Goal: Information Seeking & Learning: Check status

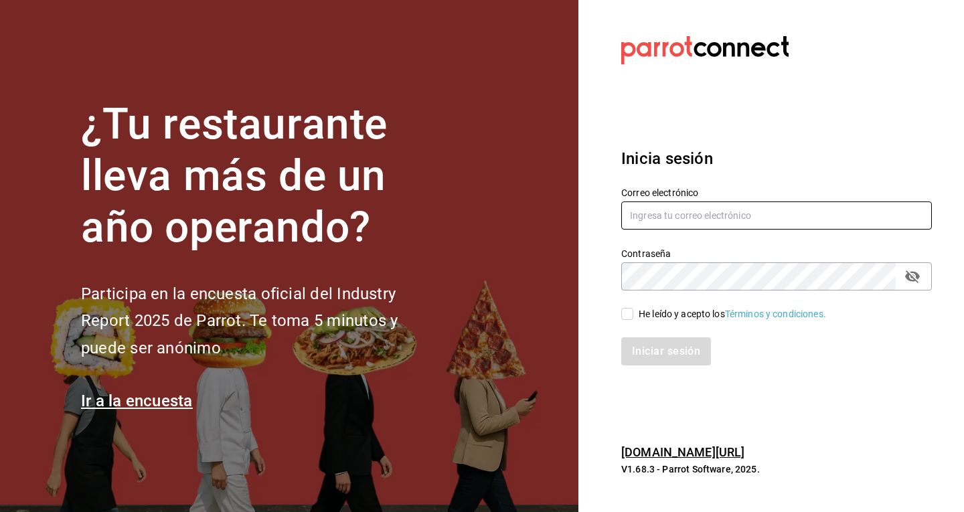
type input "[EMAIL_ADDRESS][DOMAIN_NAME]"
click at [627, 313] on input "He leído y acepto los Términos y condiciones." at bounding box center [627, 314] width 12 height 12
checkbox input "true"
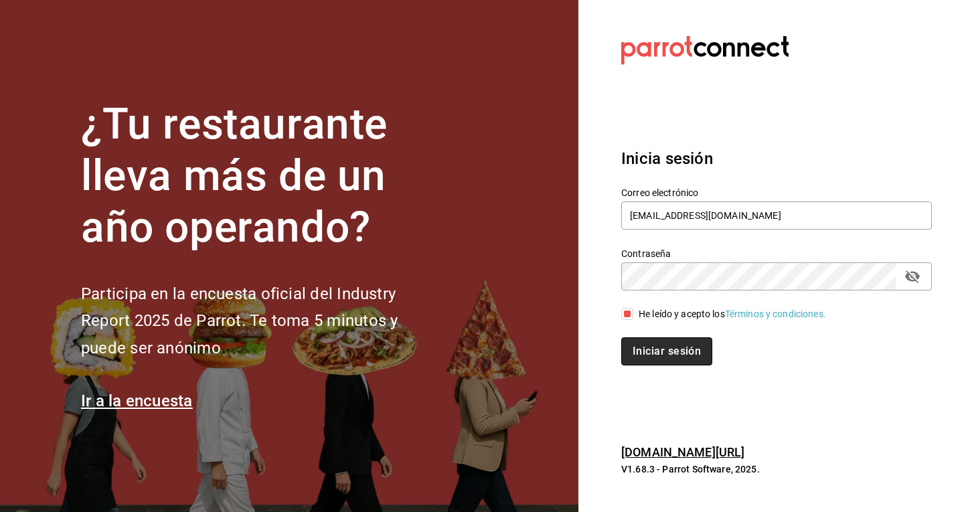
click at [639, 357] on button "Iniciar sesión" at bounding box center [666, 351] width 91 height 28
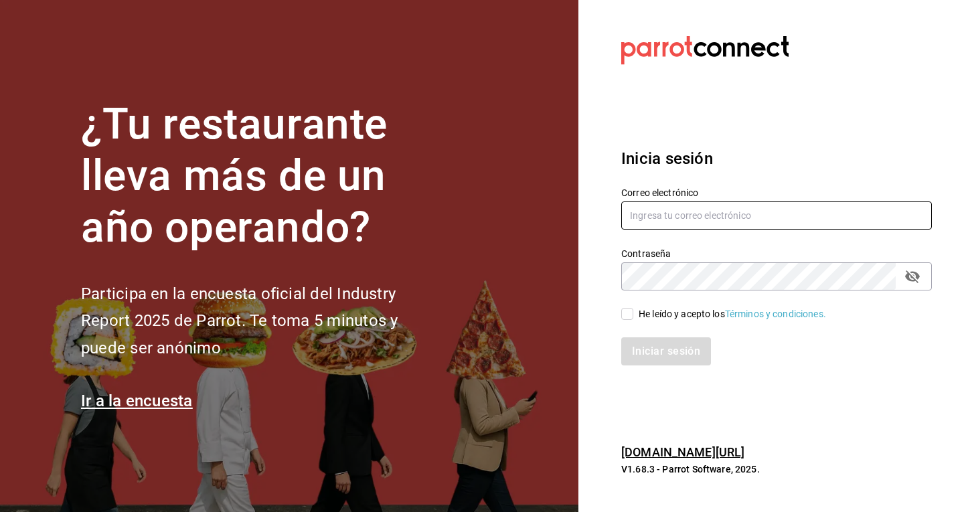
type input "[EMAIL_ADDRESS][DOMAIN_NAME]"
click at [627, 319] on input "He leído y acepto los Términos y condiciones." at bounding box center [627, 314] width 12 height 12
checkbox input "true"
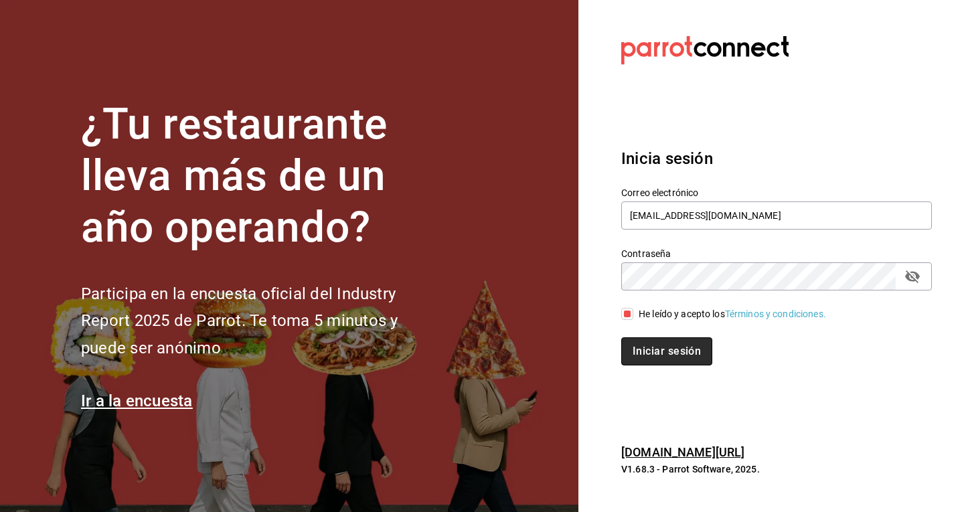
click at [668, 352] on button "Iniciar sesión" at bounding box center [666, 351] width 91 height 28
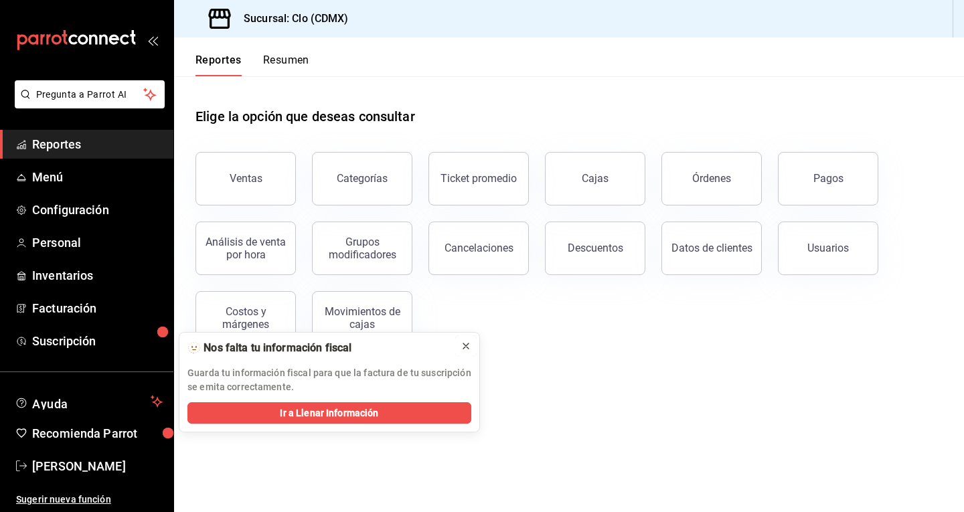
click at [470, 350] on icon at bounding box center [465, 346] width 11 height 11
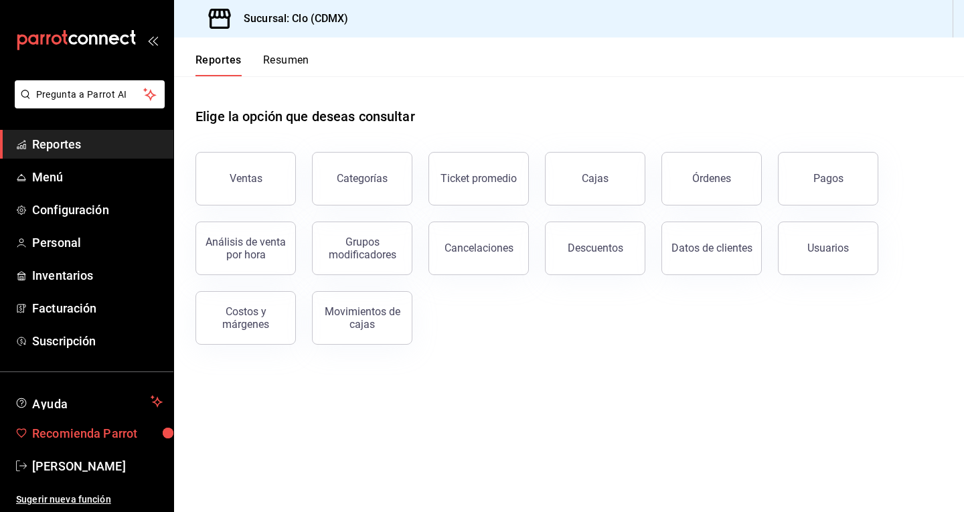
click at [99, 438] on span "Recomienda Parrot" at bounding box center [97, 433] width 131 height 18
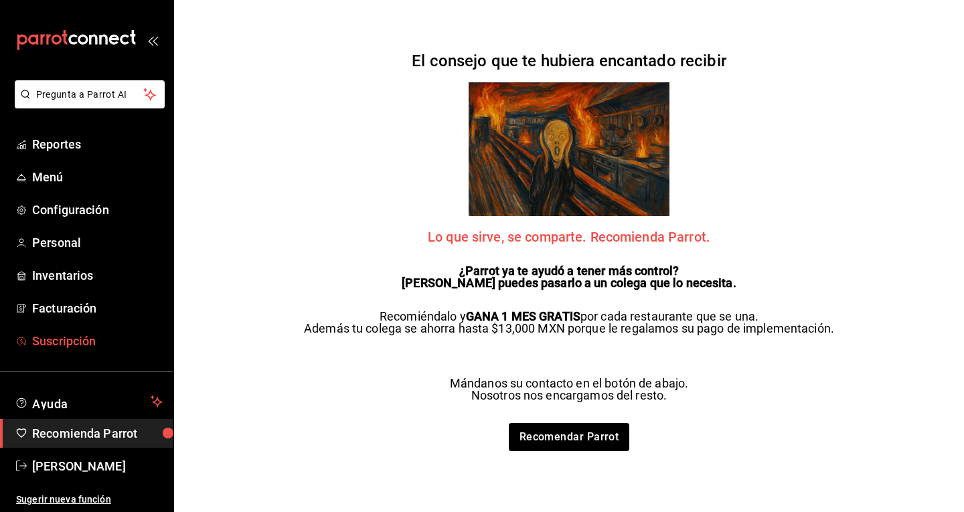
click at [81, 337] on span "Suscripción" at bounding box center [97, 341] width 131 height 18
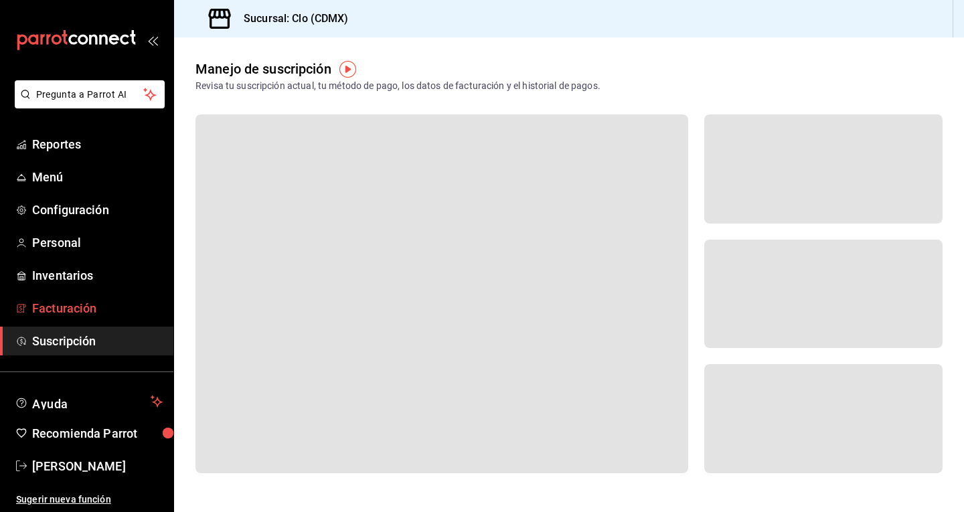
click at [80, 307] on span "Facturación" at bounding box center [97, 308] width 131 height 18
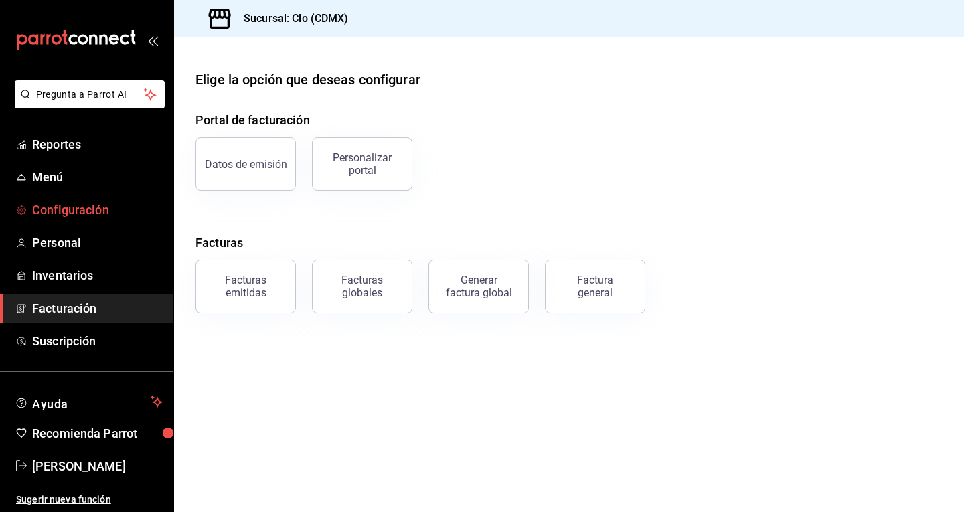
click at [77, 221] on link "Configuración" at bounding box center [86, 209] width 173 height 29
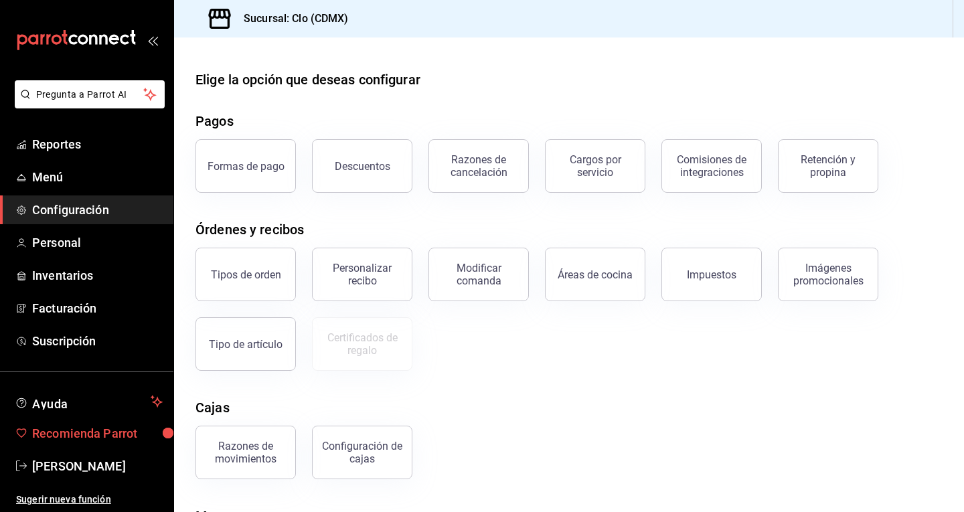
click at [82, 439] on span "Recomienda Parrot" at bounding box center [97, 433] width 131 height 18
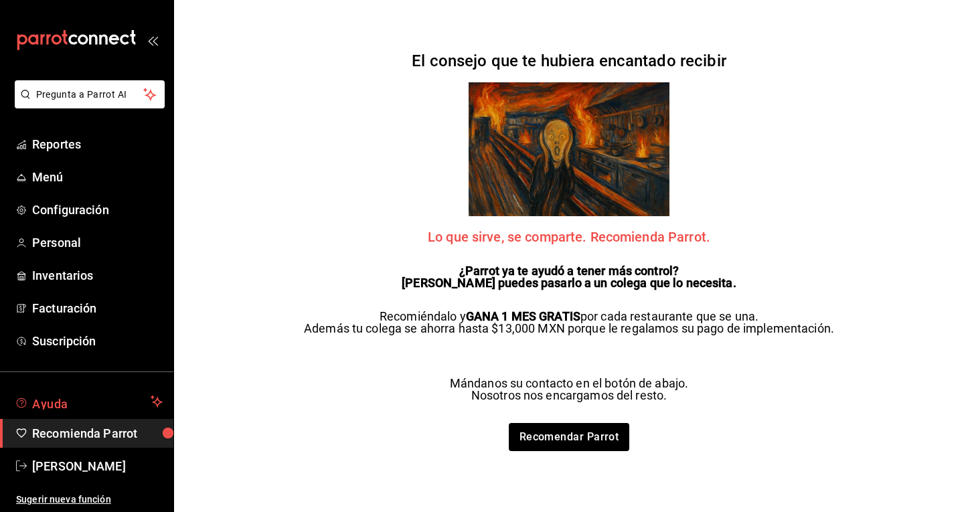
click at [92, 400] on span "Ayuda" at bounding box center [88, 402] width 113 height 16
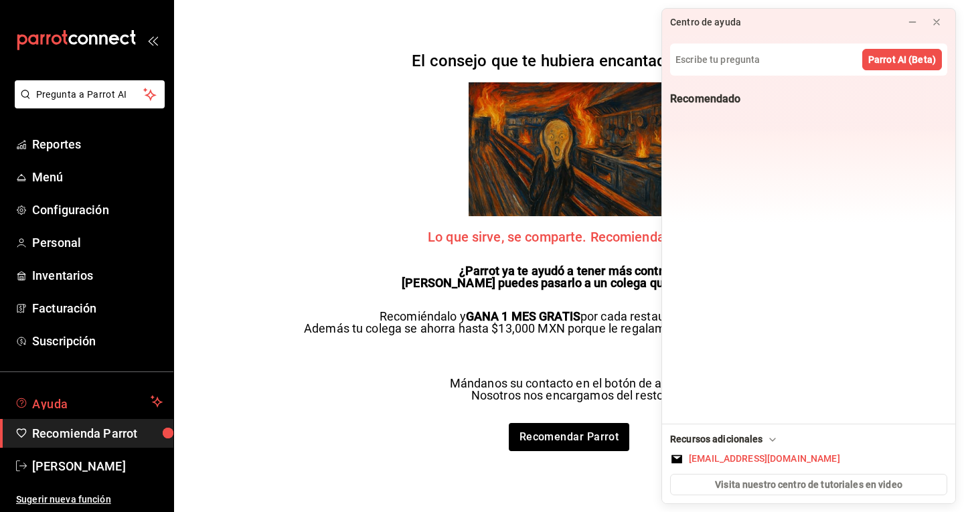
click at [92, 400] on span "Ayuda" at bounding box center [88, 402] width 113 height 16
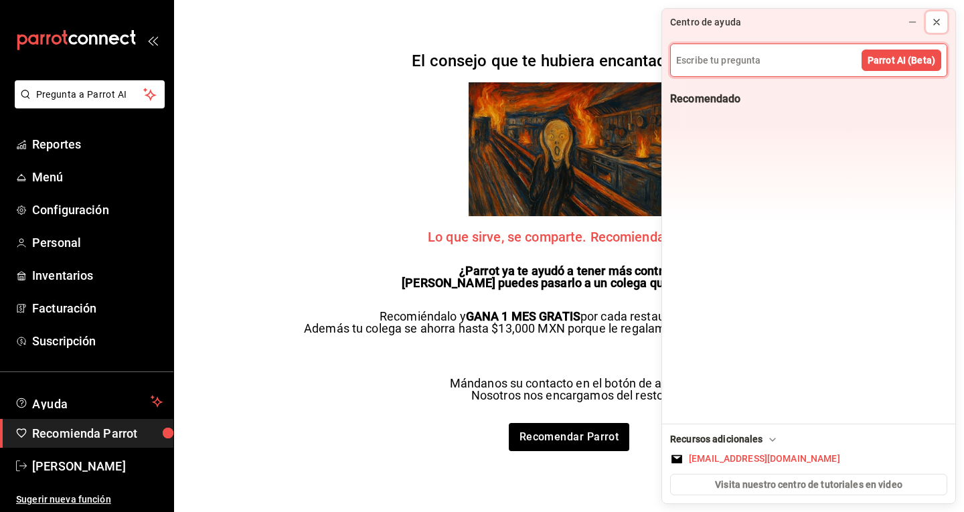
click at [938, 27] on div at bounding box center [936, 21] width 11 height 13
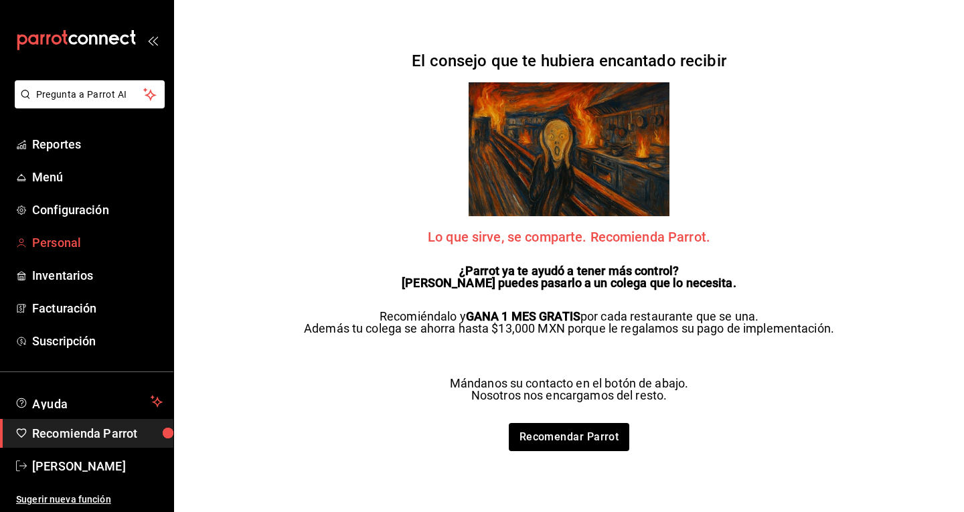
click at [66, 246] on span "Personal" at bounding box center [97, 243] width 131 height 18
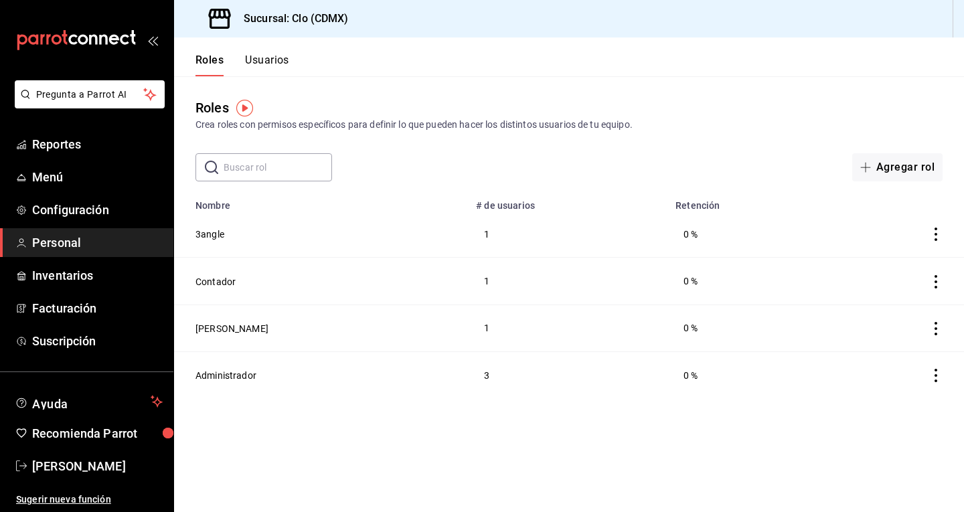
click at [288, 59] on button "Usuarios" at bounding box center [267, 65] width 44 height 23
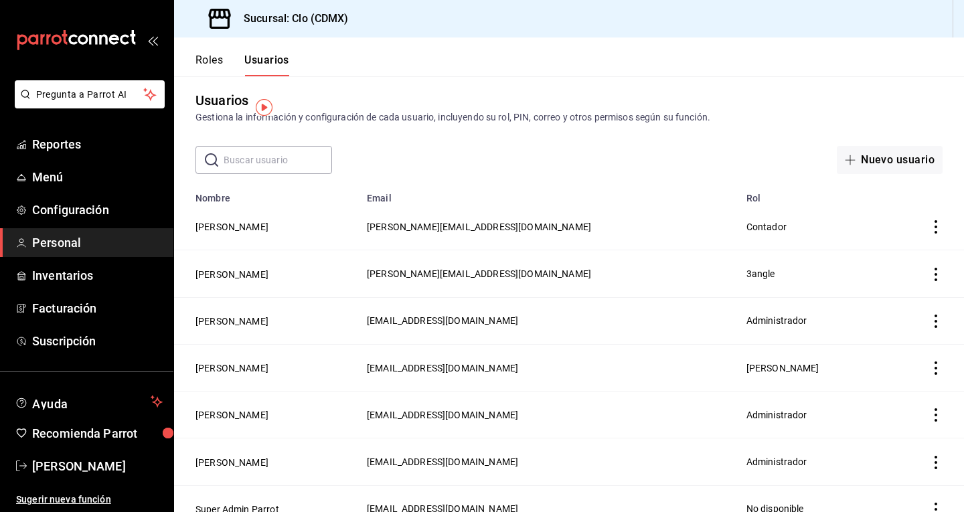
scroll to position [28, 0]
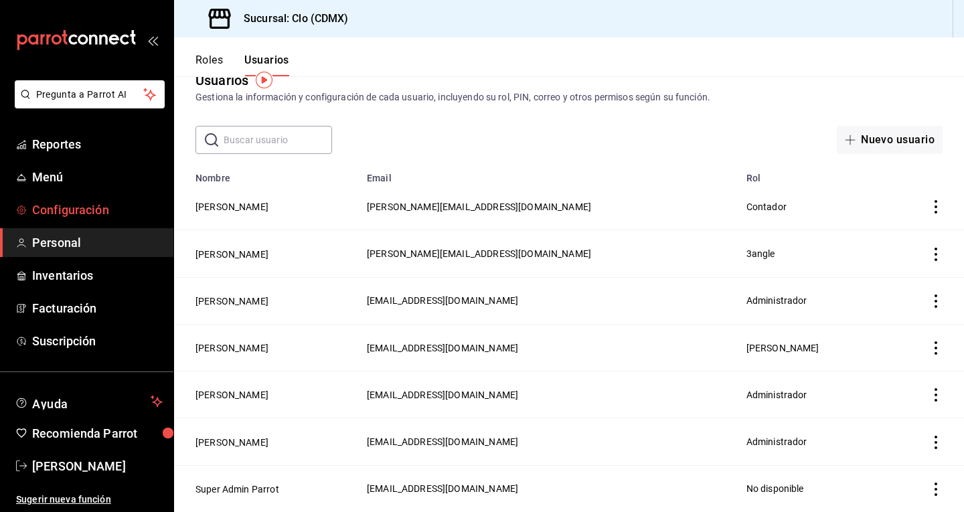
click at [88, 209] on span "Configuración" at bounding box center [97, 210] width 131 height 18
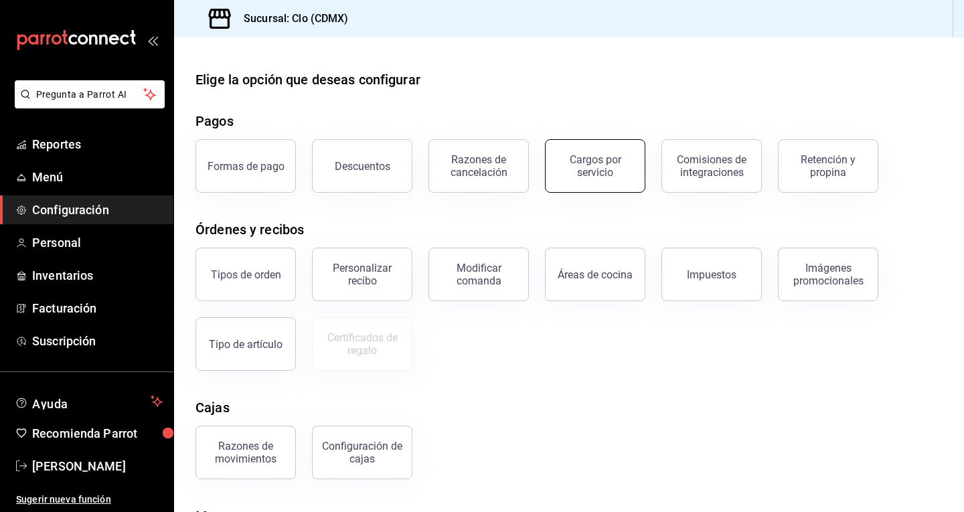
click at [620, 175] on div "Cargos por servicio" at bounding box center [594, 165] width 83 height 25
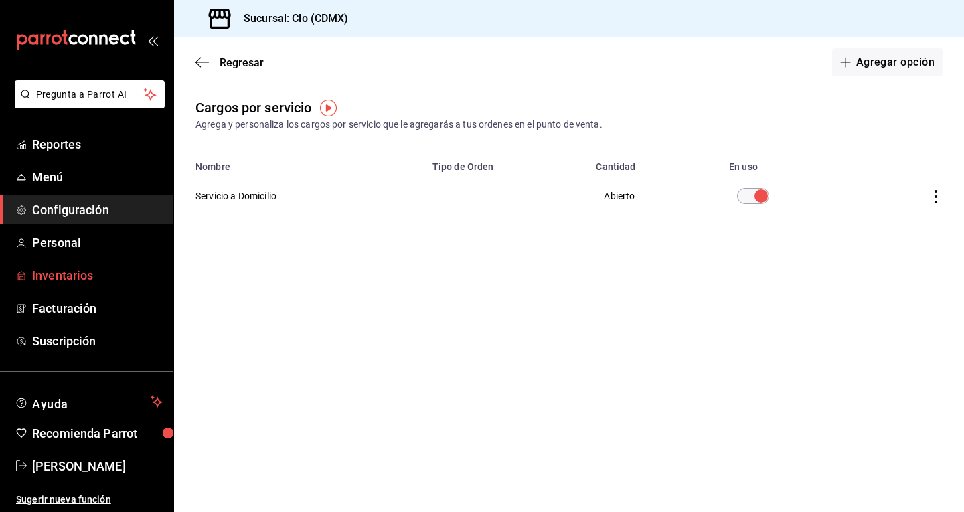
click at [87, 272] on span "Inventarios" at bounding box center [97, 275] width 131 height 18
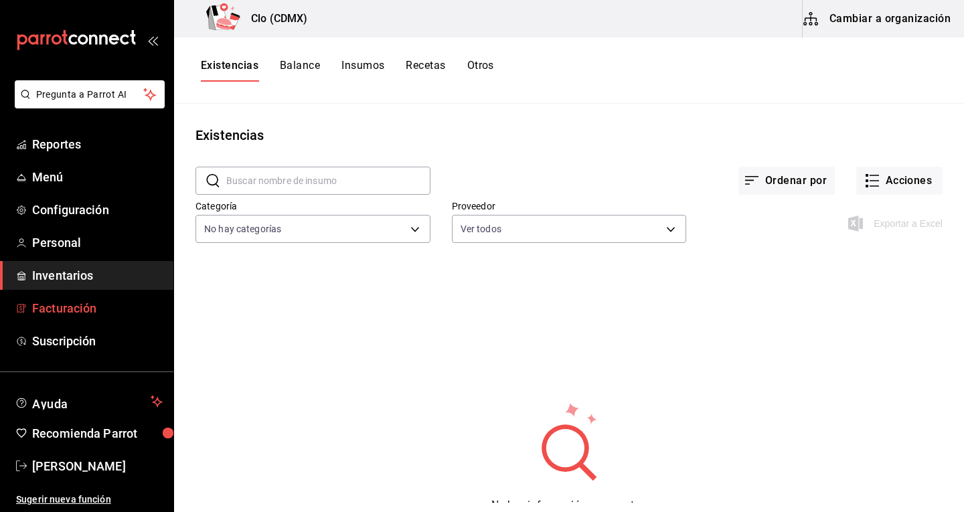
click at [74, 308] on span "Facturación" at bounding box center [97, 308] width 131 height 18
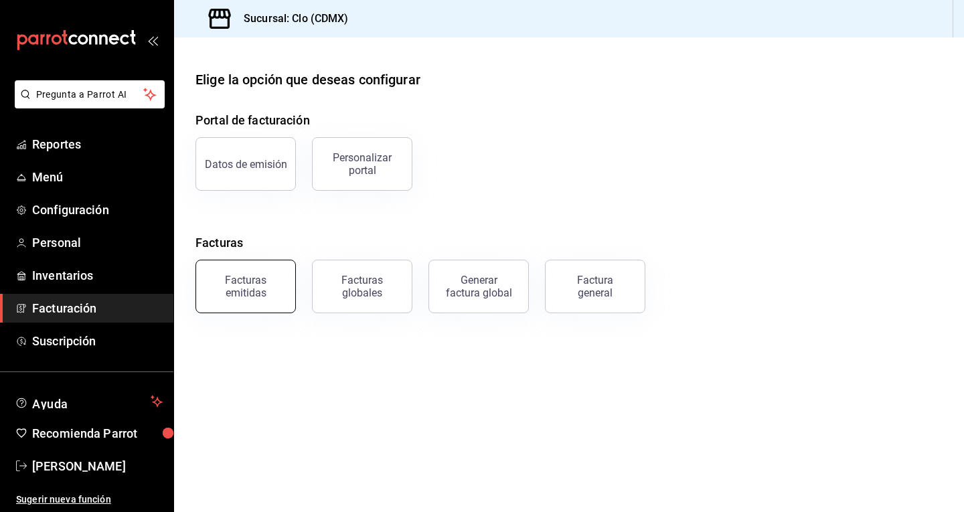
click at [250, 299] on button "Facturas emitidas" at bounding box center [245, 287] width 100 height 54
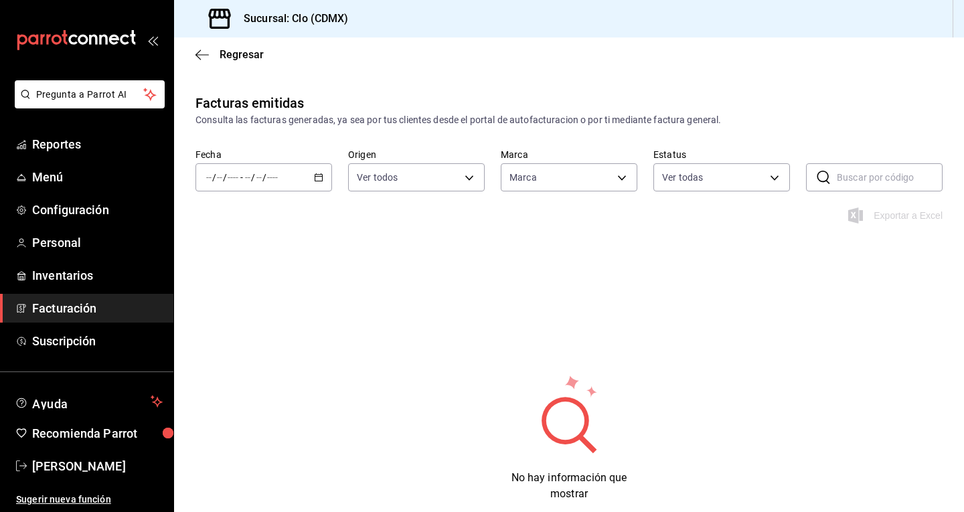
type input "ef5fc5fd-a408-48d0-ab3a-0c690a75b5cf"
click at [319, 179] on icon "button" at bounding box center [318, 177] width 9 height 9
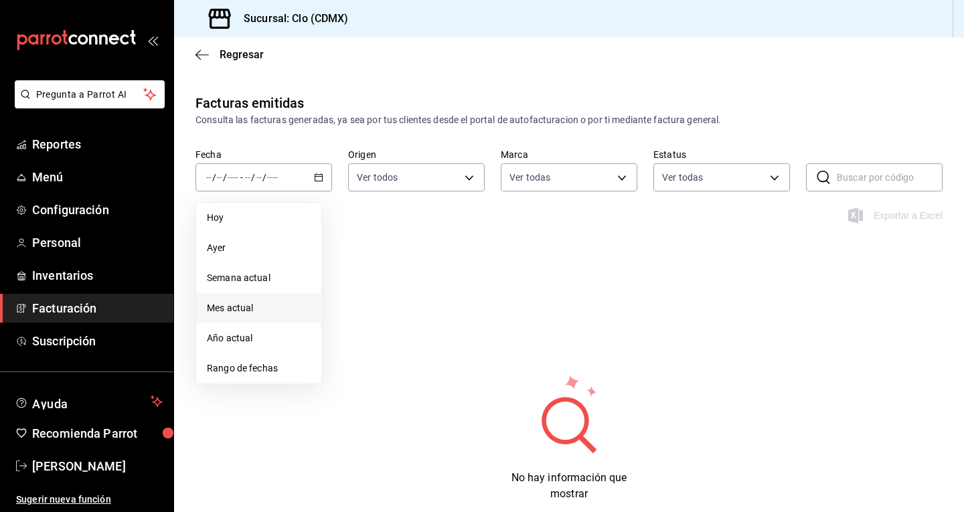
click at [261, 307] on span "Mes actual" at bounding box center [259, 308] width 104 height 14
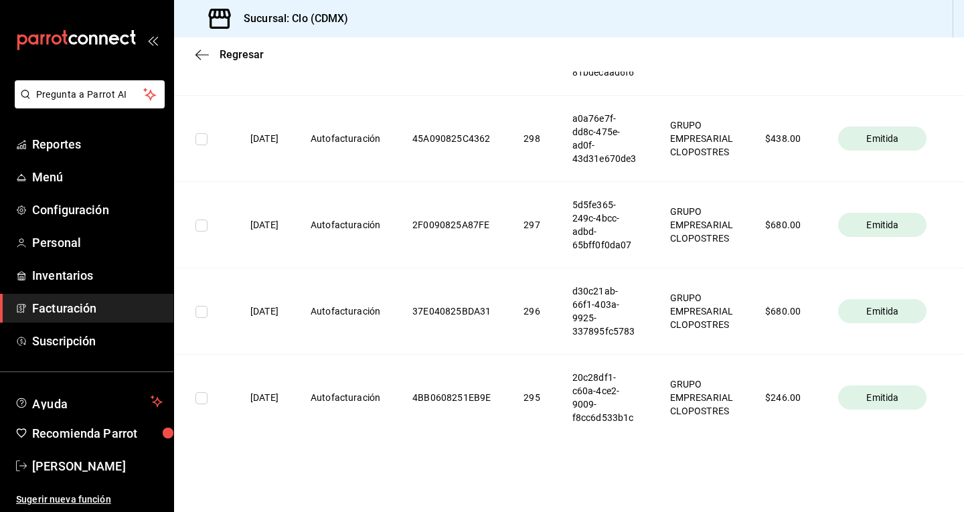
scroll to position [997, 0]
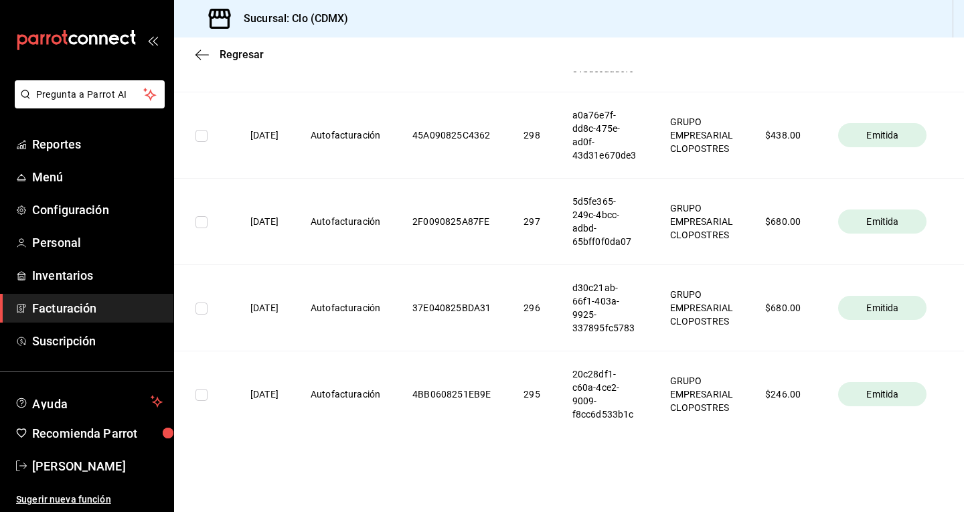
click at [454, 383] on th "4BB0608251EB9E" at bounding box center [451, 394] width 111 height 86
click at [507, 300] on th "37E040825BDA31" at bounding box center [451, 307] width 111 height 86
click at [493, 298] on th "37E040825BDA31" at bounding box center [451, 307] width 111 height 86
click at [555, 302] on th "296" at bounding box center [531, 307] width 48 height 86
click at [596, 290] on th "d30c21ab-66f1-403a-9925-337895fc5783" at bounding box center [605, 307] width 98 height 86
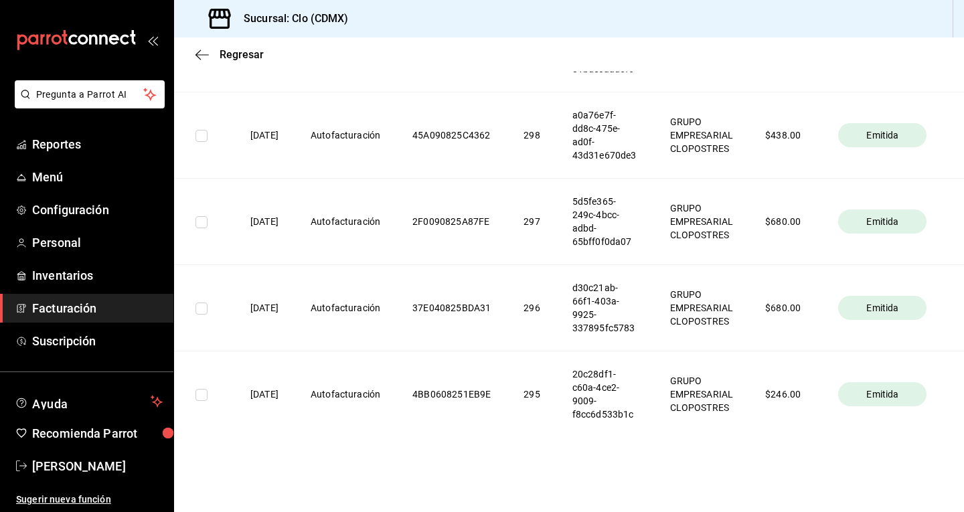
click at [707, 297] on th "GRUPO EMPRESARIAL CLOPOSTRES" at bounding box center [702, 307] width 96 height 86
click at [903, 301] on span "Emitida" at bounding box center [882, 307] width 43 height 13
click at [200, 304] on input "checkbox" at bounding box center [201, 309] width 12 height 12
checkbox input "true"
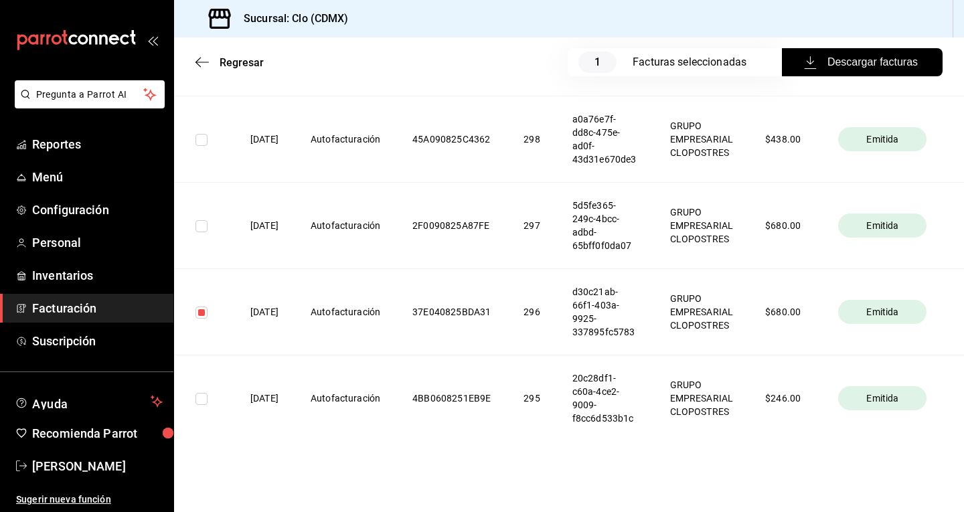
scroll to position [1012, 0]
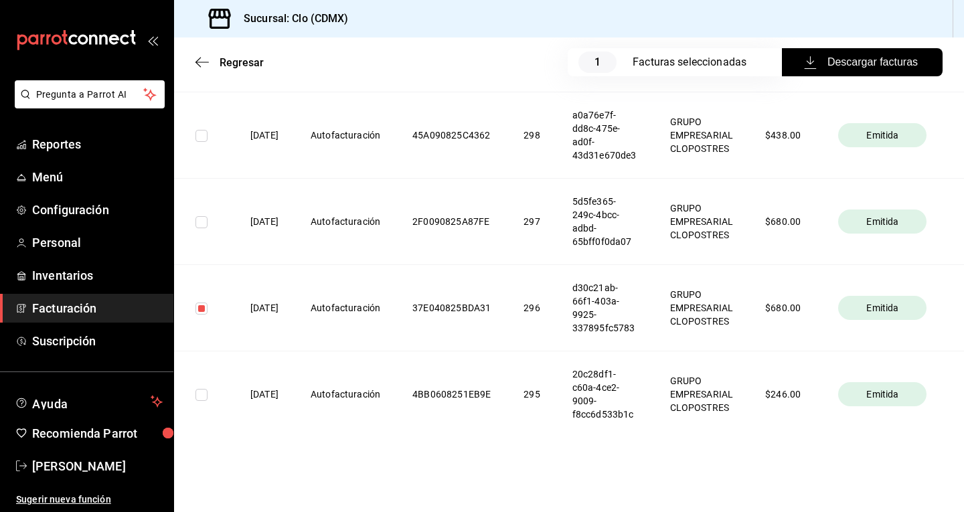
click at [207, 389] on input "checkbox" at bounding box center [201, 395] width 12 height 12
checkbox input "true"
click at [202, 216] on input "checkbox" at bounding box center [201, 222] width 12 height 12
checkbox input "true"
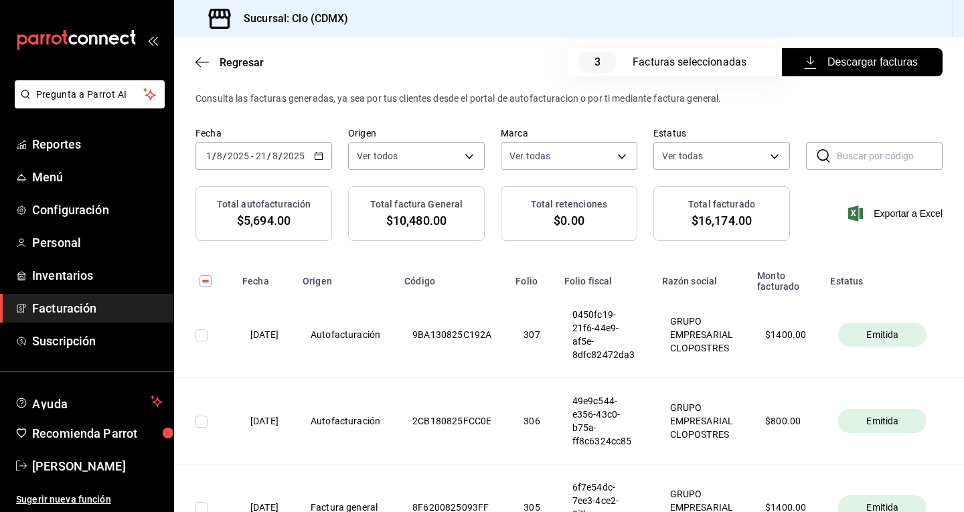
scroll to position [0, 0]
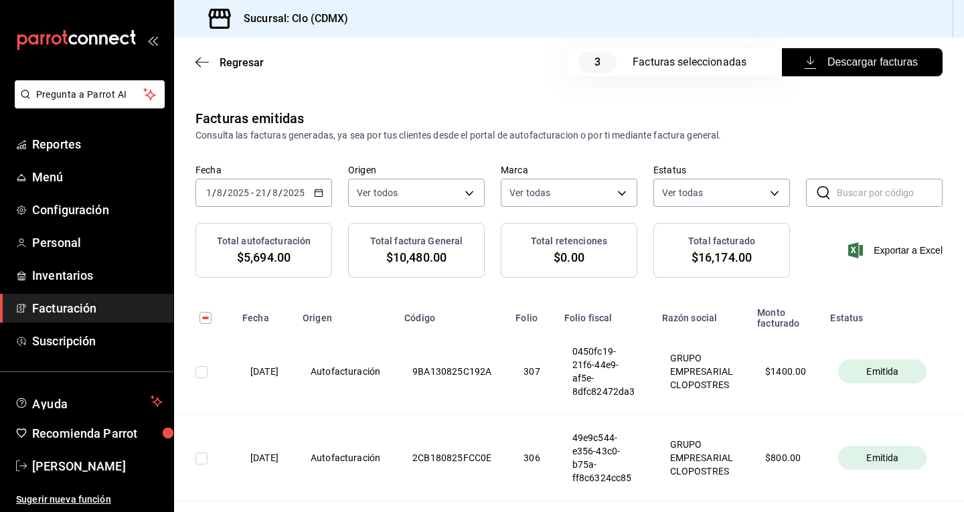
click at [211, 318] on input "checkbox" at bounding box center [205, 318] width 12 height 12
checkbox input "true"
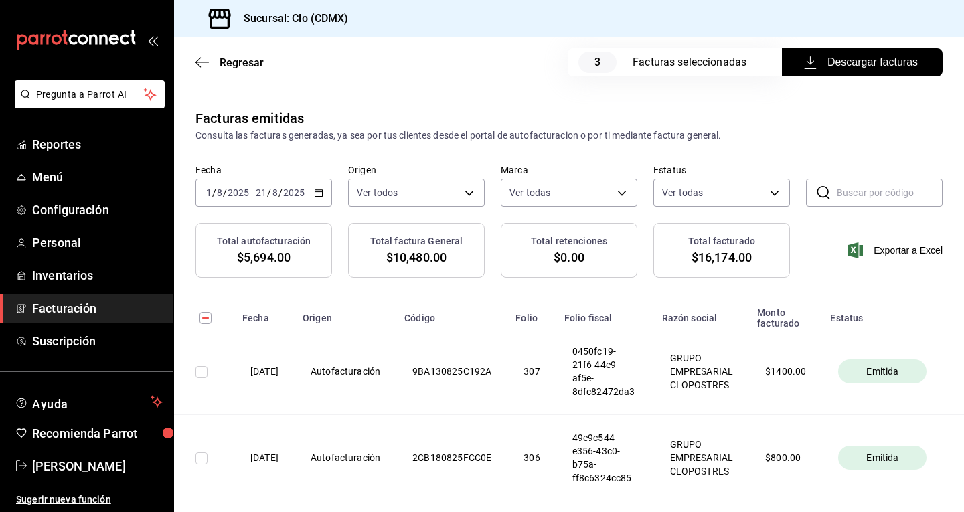
checkbox input "true"
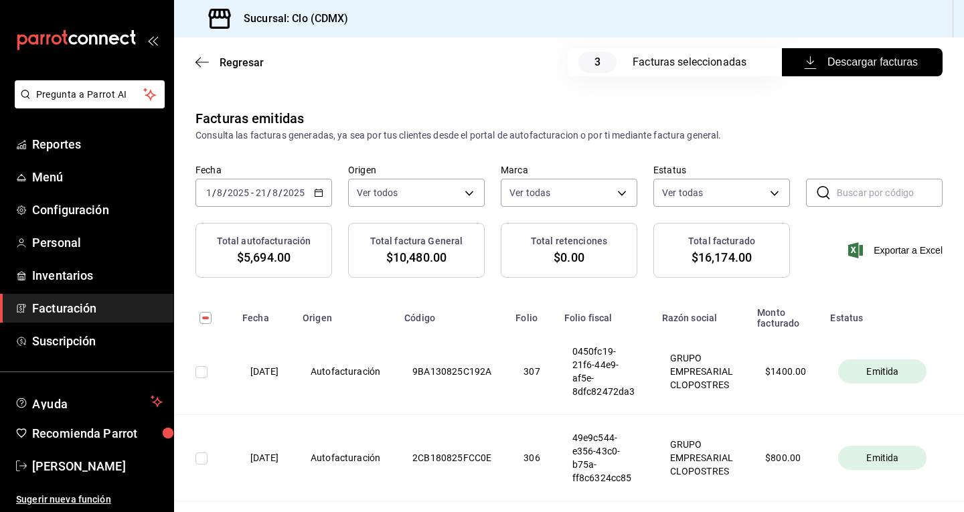
checkbox input "true"
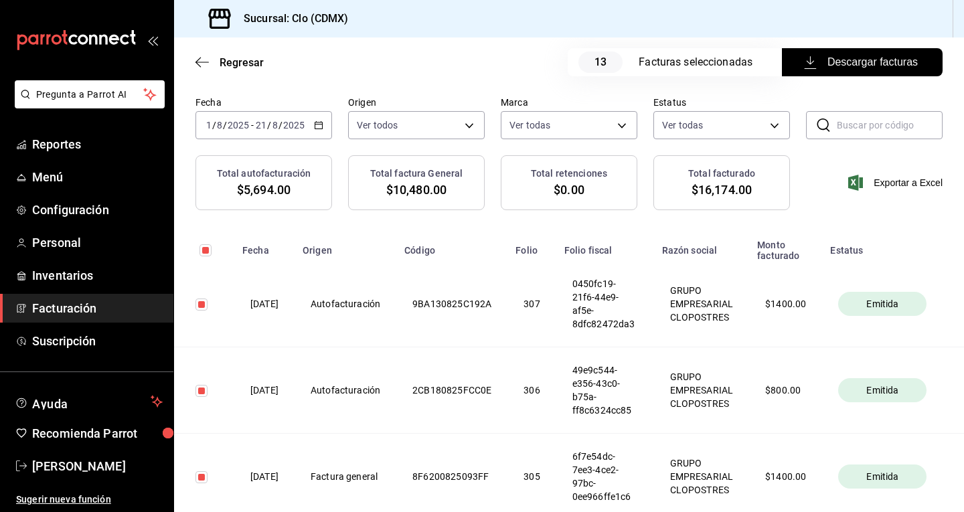
scroll to position [134, 0]
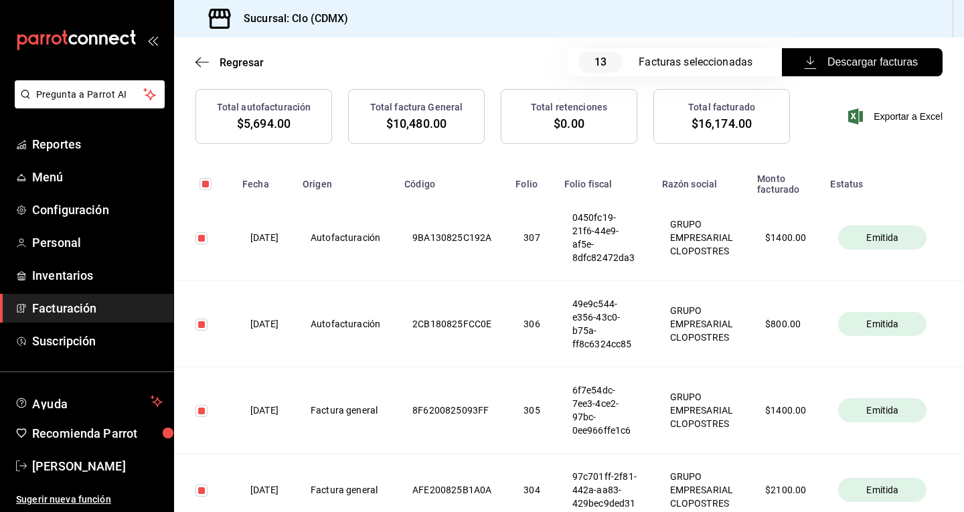
click at [879, 68] on span "Descargar facturas" at bounding box center [861, 62] width 111 height 16
click at [886, 119] on span "Exportar a Excel" at bounding box center [897, 116] width 92 height 16
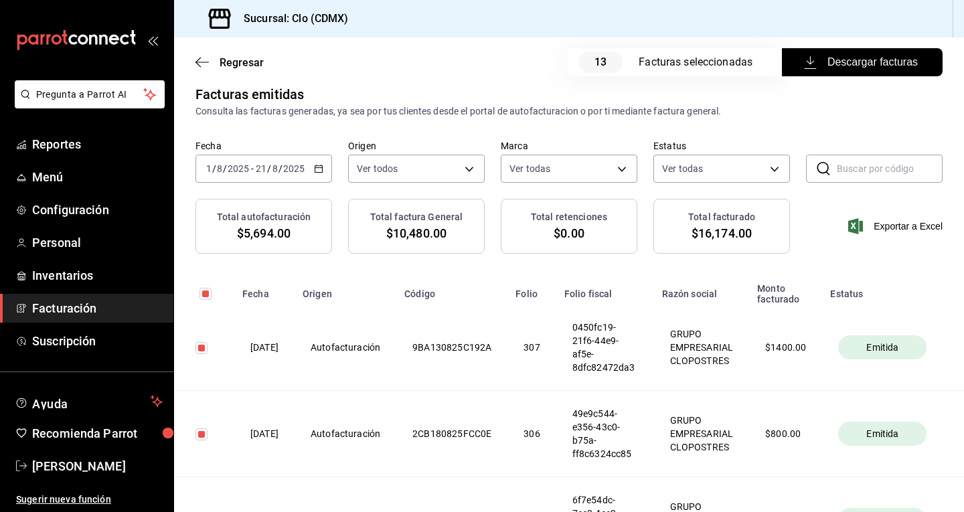
scroll to position [0, 0]
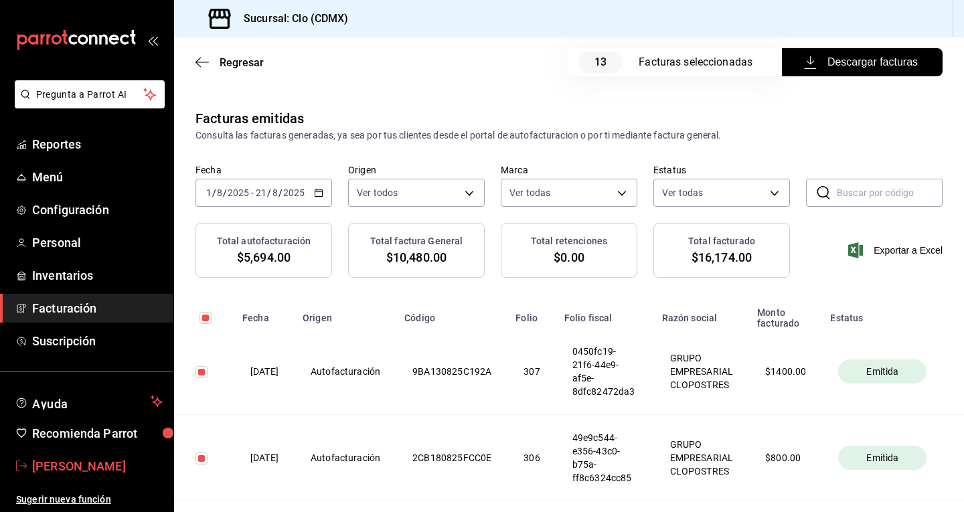
click at [68, 467] on span "Cristina Leon" at bounding box center [97, 466] width 131 height 18
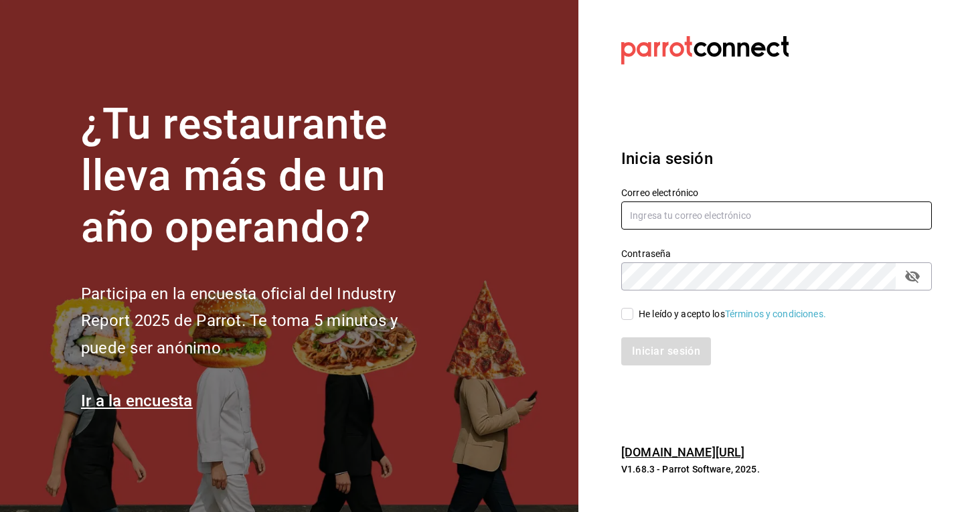
type input "[EMAIL_ADDRESS][DOMAIN_NAME]"
click at [631, 319] on input "He leído y acepto los Términos y condiciones." at bounding box center [627, 314] width 12 height 12
checkbox input "true"
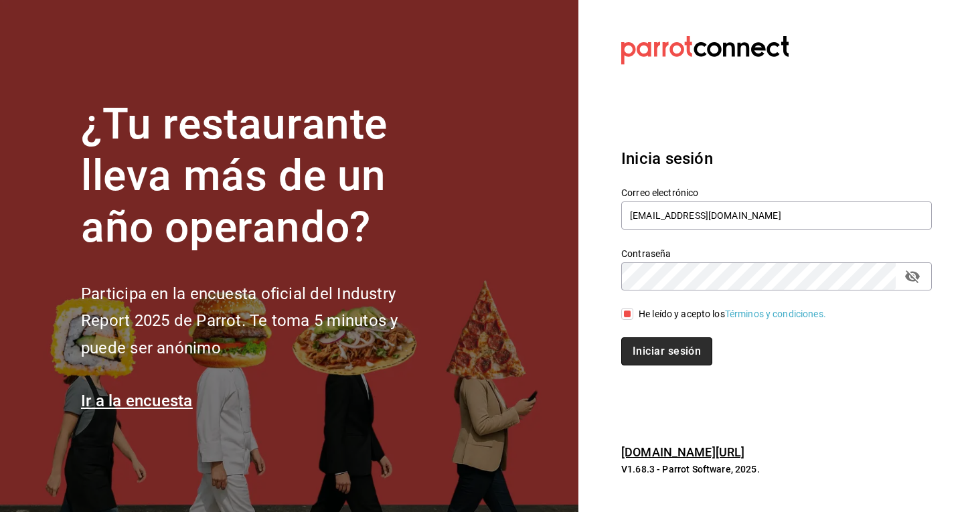
click at [659, 343] on button "Iniciar sesión" at bounding box center [666, 351] width 91 height 28
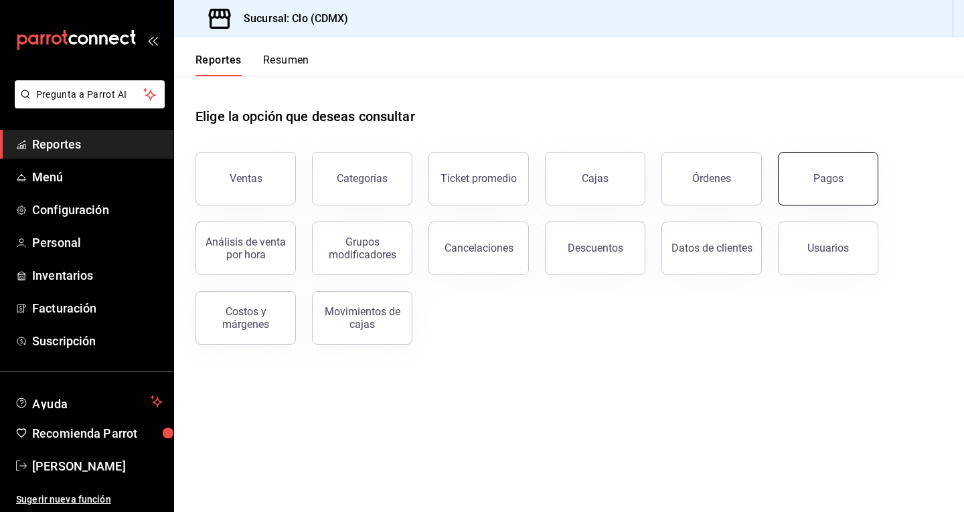
click at [818, 189] on button "Pagos" at bounding box center [828, 179] width 100 height 54
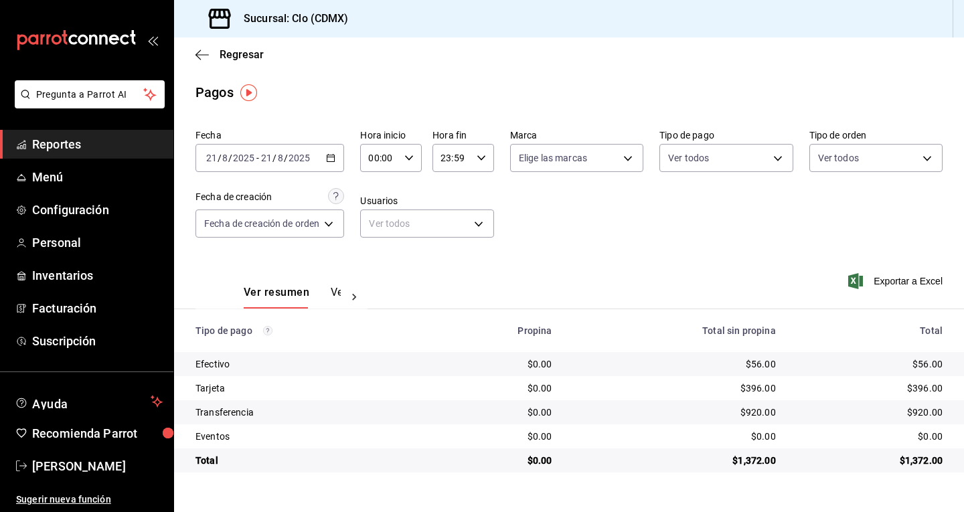
click at [216, 390] on div "Tarjeta" at bounding box center [307, 387] width 225 height 13
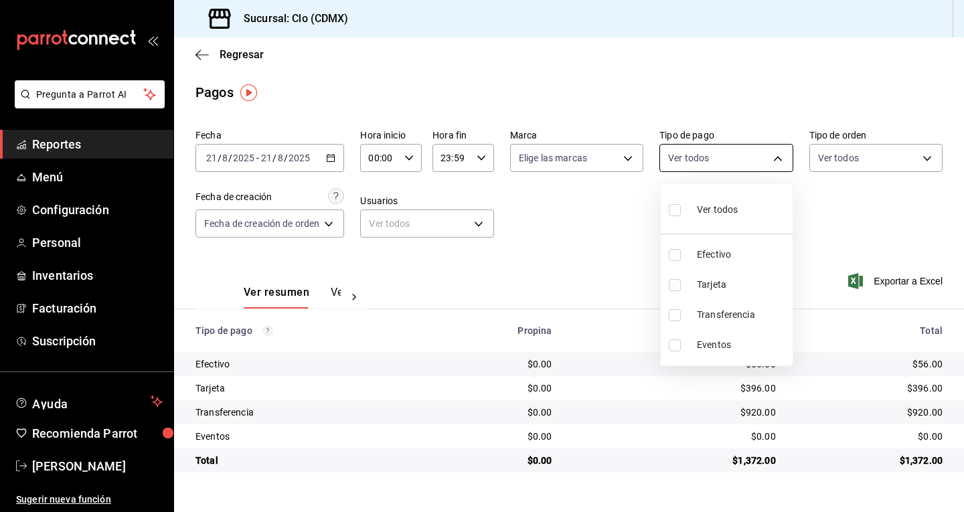
click at [752, 157] on body "Pregunta a Parrot AI Reportes Menú Configuración Personal Inventarios Facturaci…" at bounding box center [482, 256] width 964 height 512
click at [691, 317] on li "Transferencia" at bounding box center [727, 315] width 132 height 30
type input "85190caf-5fa6-471e-91b4-5d0c786dfff3"
checkbox input "true"
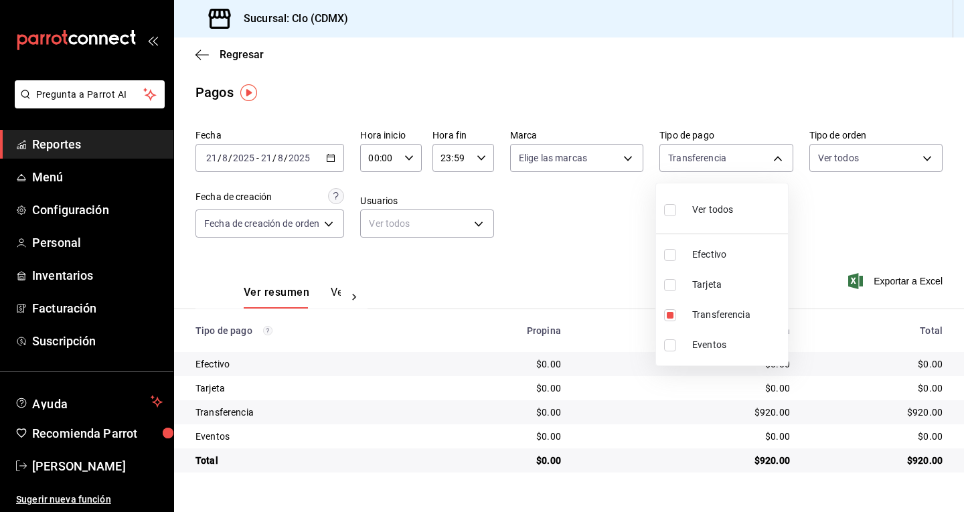
click at [664, 288] on input "checkbox" at bounding box center [670, 285] width 12 height 12
checkbox input "true"
type input "85190caf-5fa6-471e-91b4-5d0c786dfff3,bdcf792d-0203-4cab-9558-47427a23d48b"
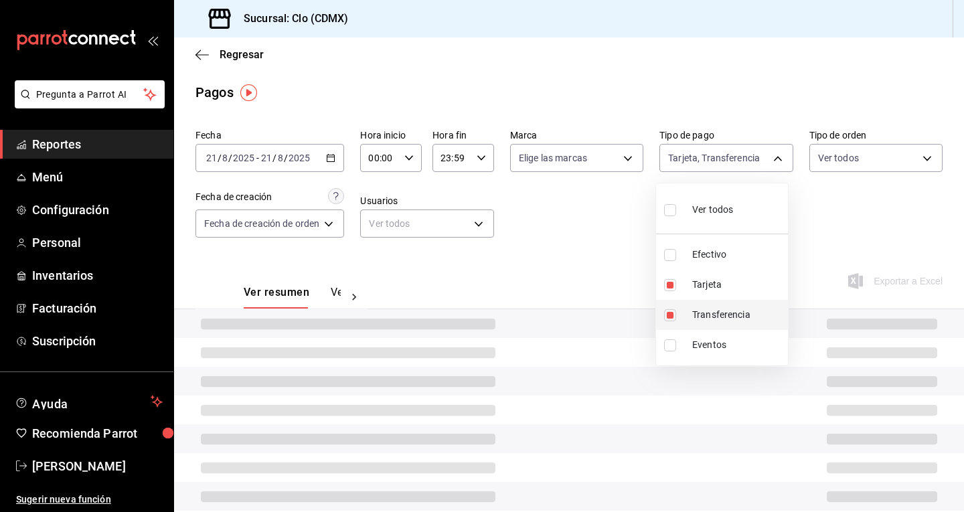
click at [667, 313] on input "checkbox" at bounding box center [670, 315] width 12 height 12
checkbox input "false"
type input "bdcf792d-0203-4cab-9558-47427a23d48b"
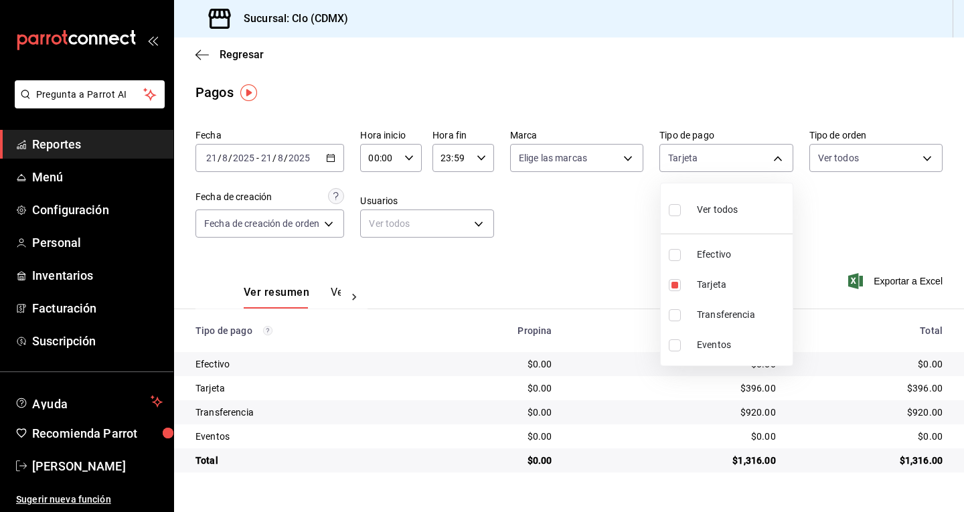
click at [795, 207] on div at bounding box center [482, 256] width 964 height 512
click at [73, 141] on span "Reportes" at bounding box center [97, 144] width 131 height 18
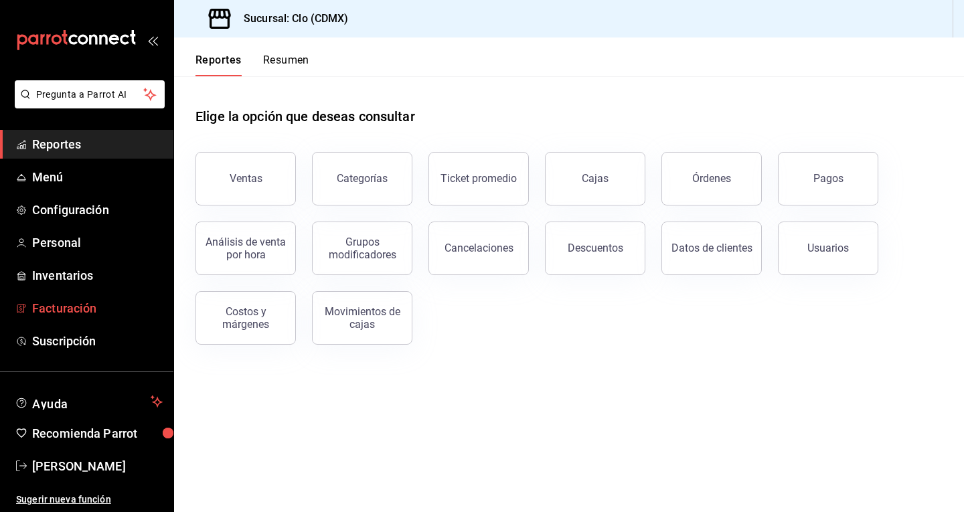
click at [81, 309] on span "Facturación" at bounding box center [97, 308] width 131 height 18
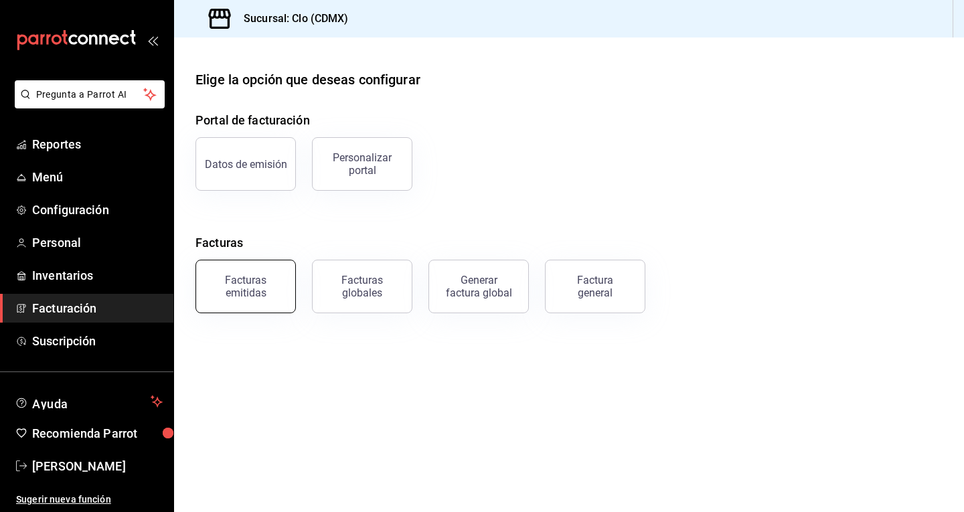
click at [262, 303] on button "Facturas emitidas" at bounding box center [245, 287] width 100 height 54
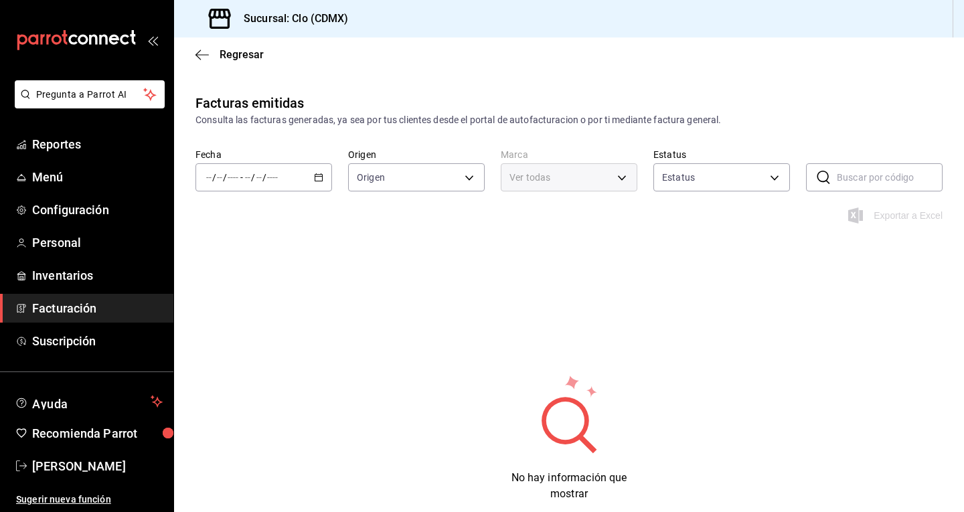
type input "ORDER_INVOICE,GENERAL_INVOICE"
type input "ACTIVE,PENDING_CANCELLATION,CANCELLED,PRE_CANCELLED"
type input "ef5fc5fd-a408-48d0-ab3a-0c690a75b5cf"
click at [317, 172] on div "/ / - / /" at bounding box center [263, 177] width 137 height 28
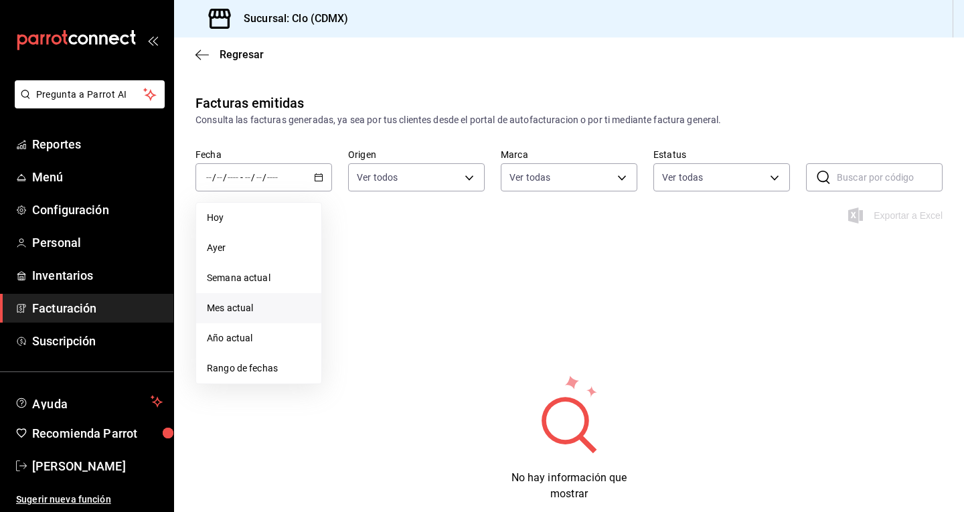
click at [258, 316] on li "Mes actual" at bounding box center [258, 308] width 125 height 30
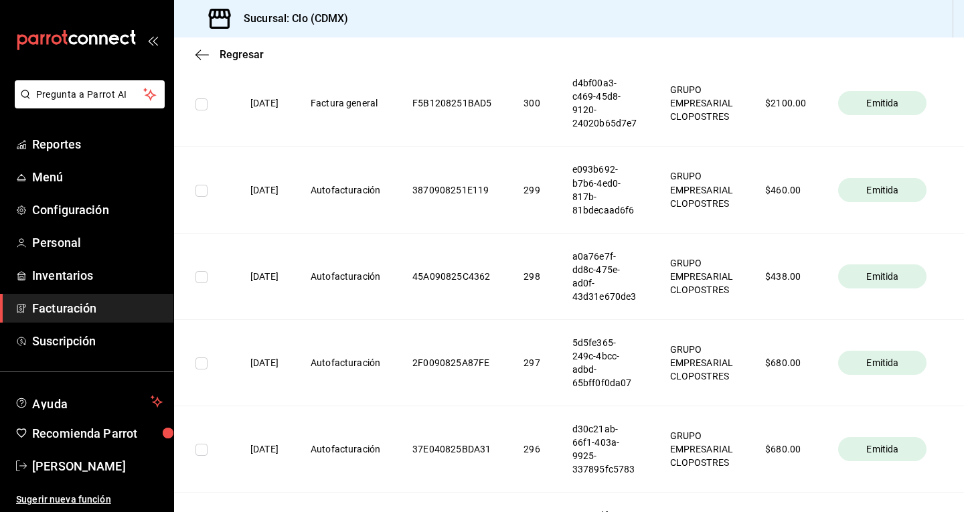
scroll to position [863, 0]
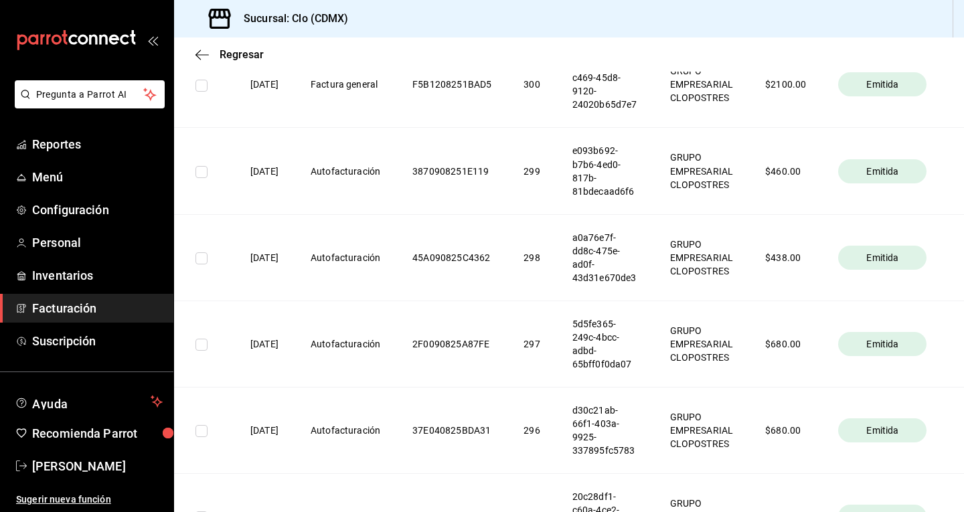
click at [201, 260] on input "checkbox" at bounding box center [201, 258] width 12 height 12
checkbox input "true"
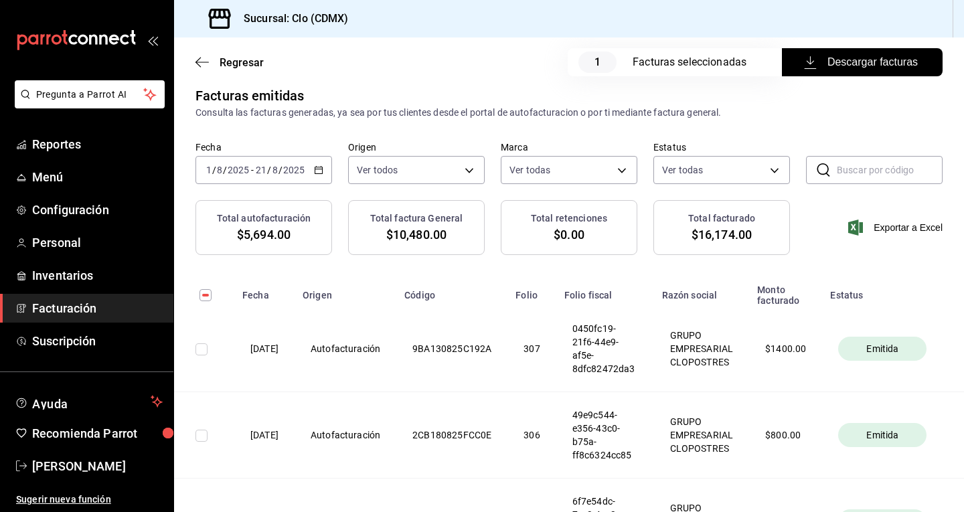
scroll to position [0, 0]
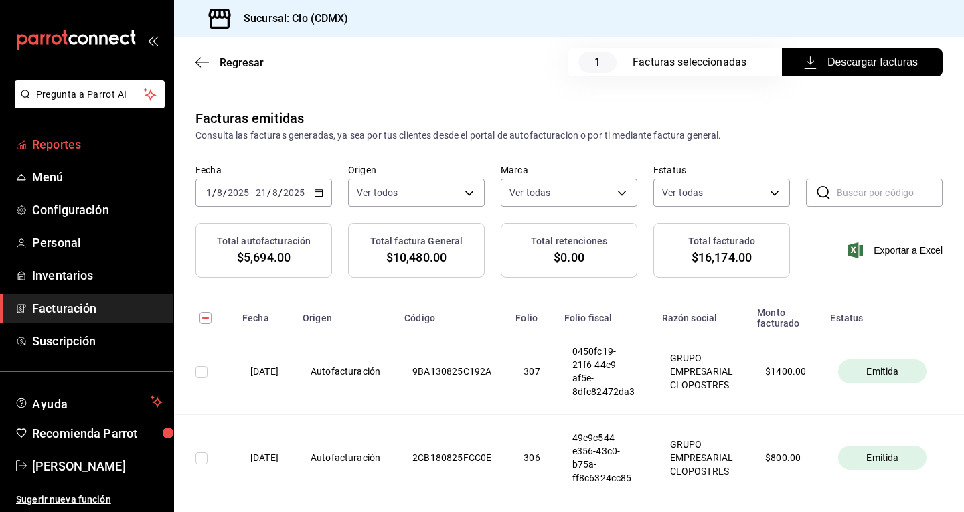
click at [67, 141] on span "Reportes" at bounding box center [97, 144] width 131 height 18
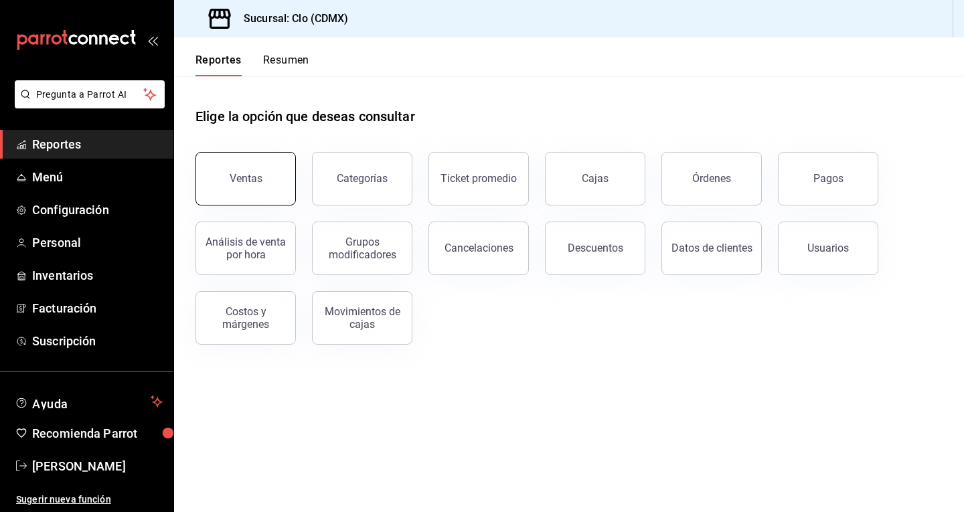
click at [259, 187] on button "Ventas" at bounding box center [245, 179] width 100 height 54
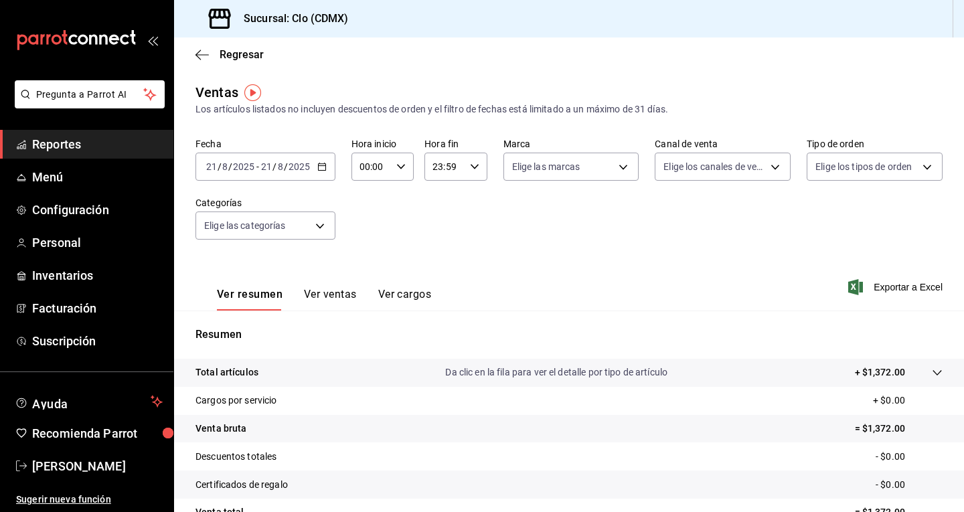
click at [325, 168] on icon "button" at bounding box center [321, 166] width 9 height 9
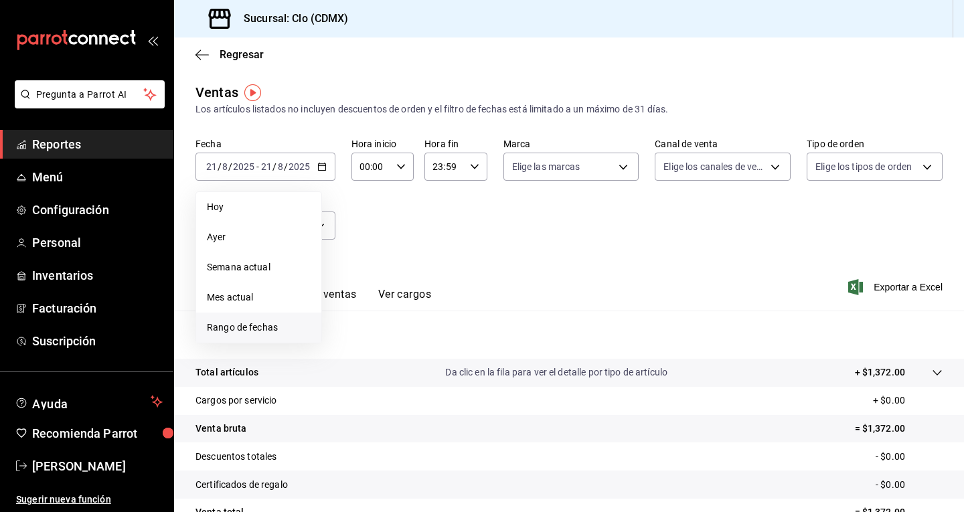
click at [268, 333] on span "Rango de fechas" at bounding box center [259, 328] width 104 height 14
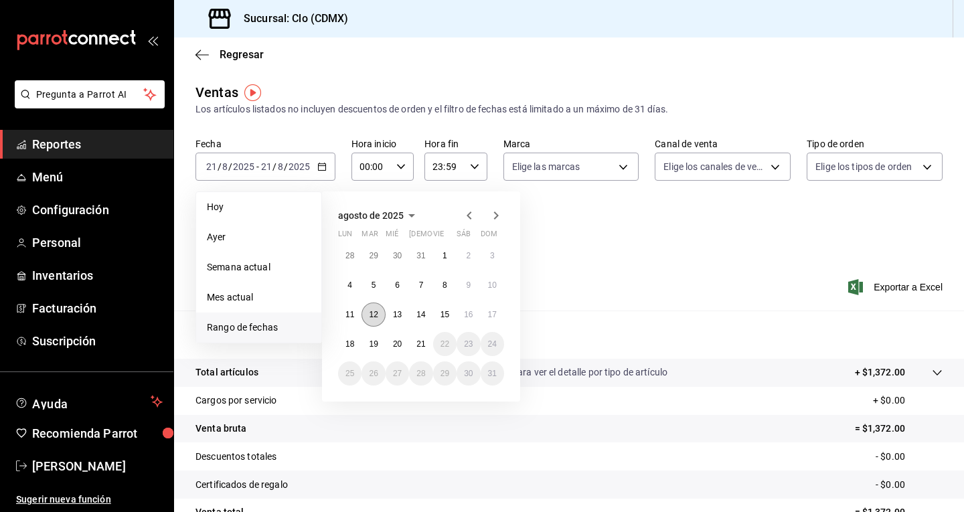
click at [367, 316] on button "12" at bounding box center [372, 315] width 23 height 24
click at [369, 319] on button "12" at bounding box center [372, 315] width 23 height 24
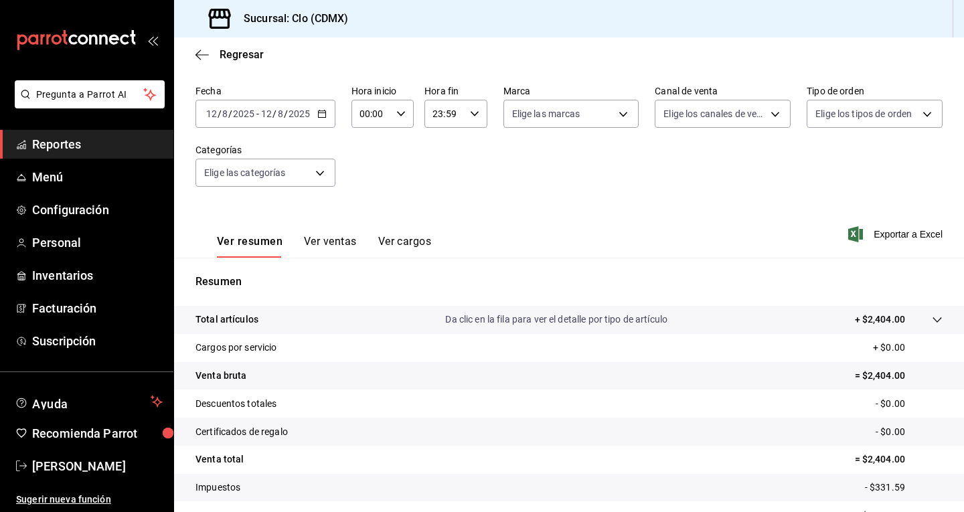
scroll to position [129, 0]
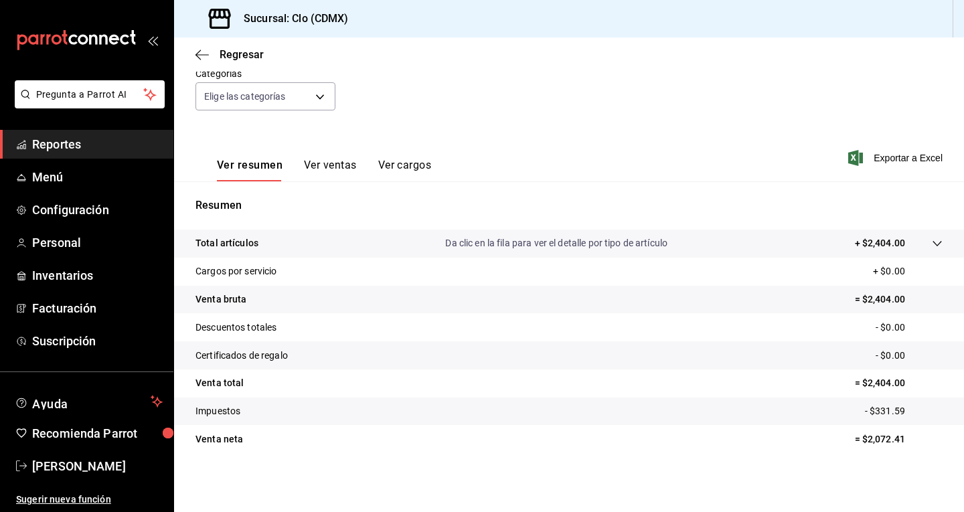
click at [331, 173] on button "Ver ventas" at bounding box center [330, 170] width 53 height 23
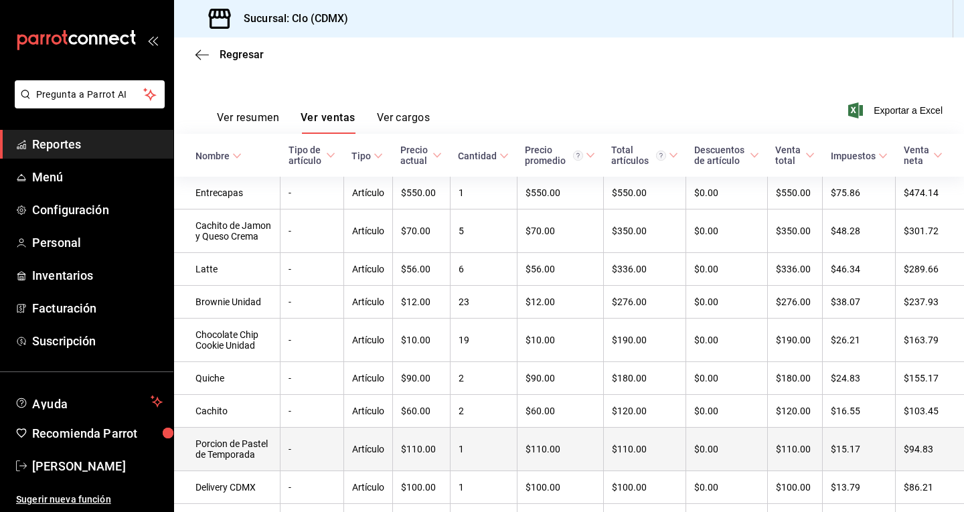
scroll to position [153, 0]
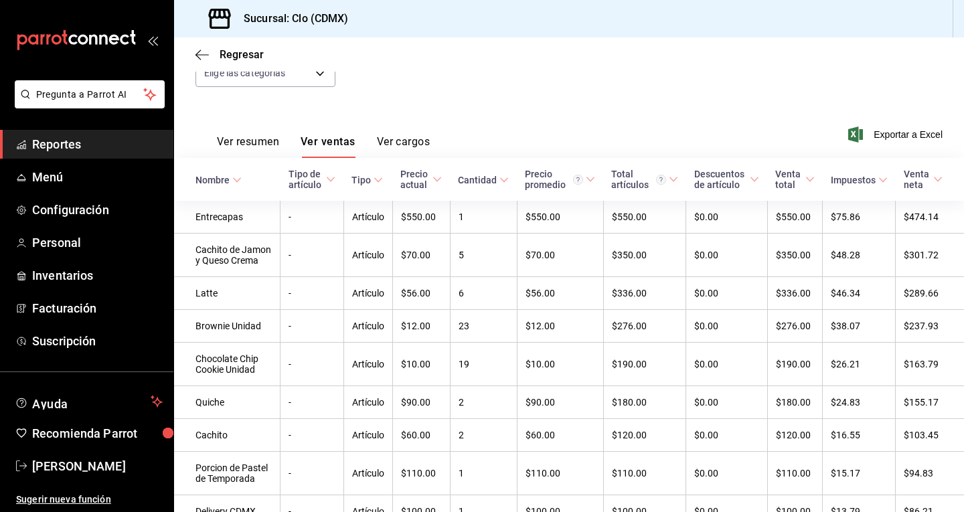
click at [400, 146] on button "Ver cargos" at bounding box center [404, 146] width 54 height 23
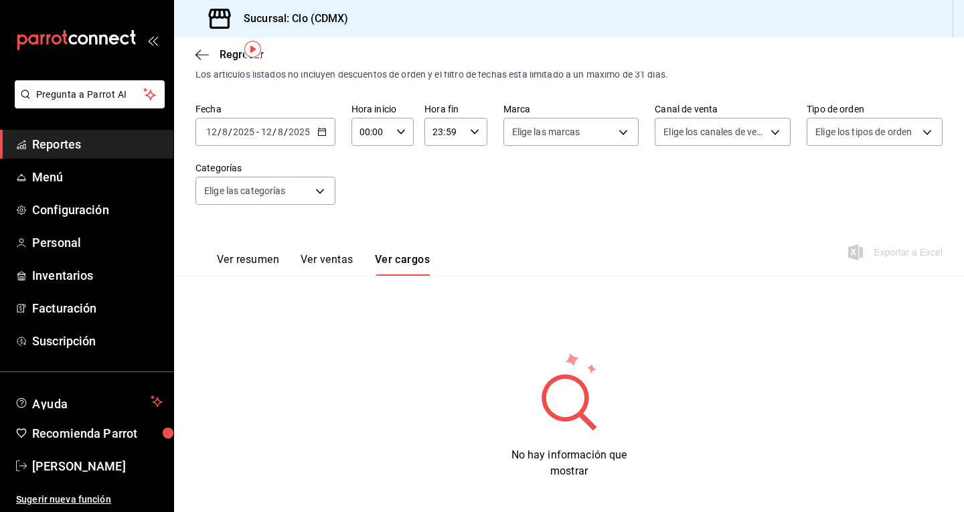
scroll to position [44, 0]
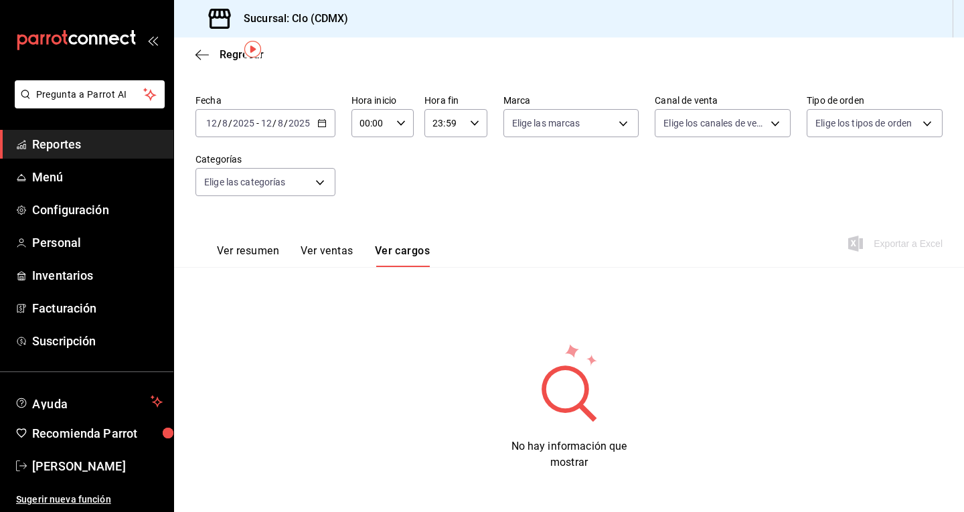
click at [333, 255] on button "Ver ventas" at bounding box center [326, 255] width 53 height 23
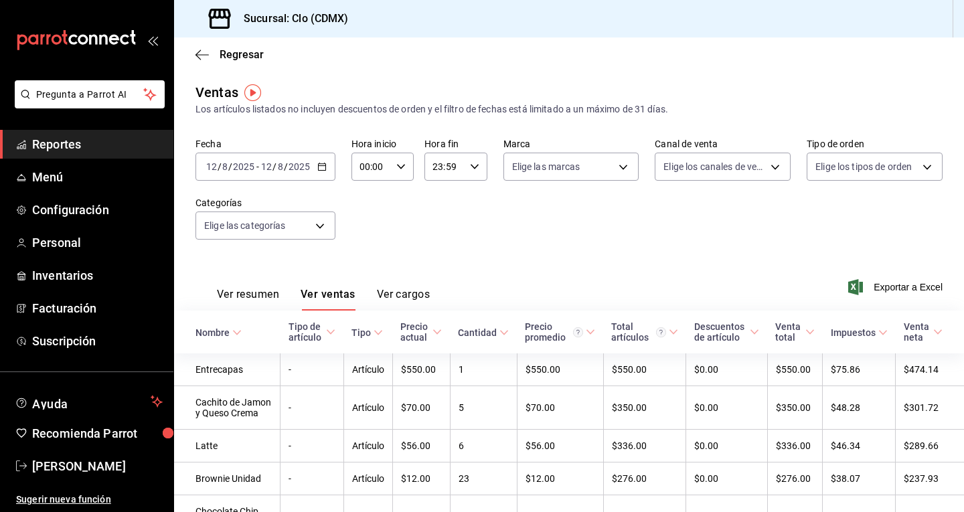
click at [99, 149] on span "Reportes" at bounding box center [97, 144] width 131 height 18
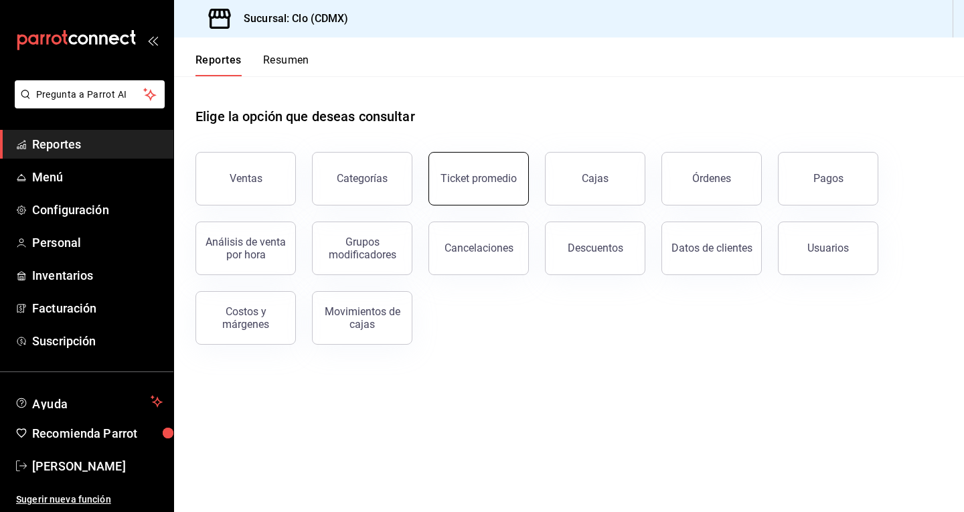
click at [483, 181] on div "Ticket promedio" at bounding box center [478, 178] width 76 height 13
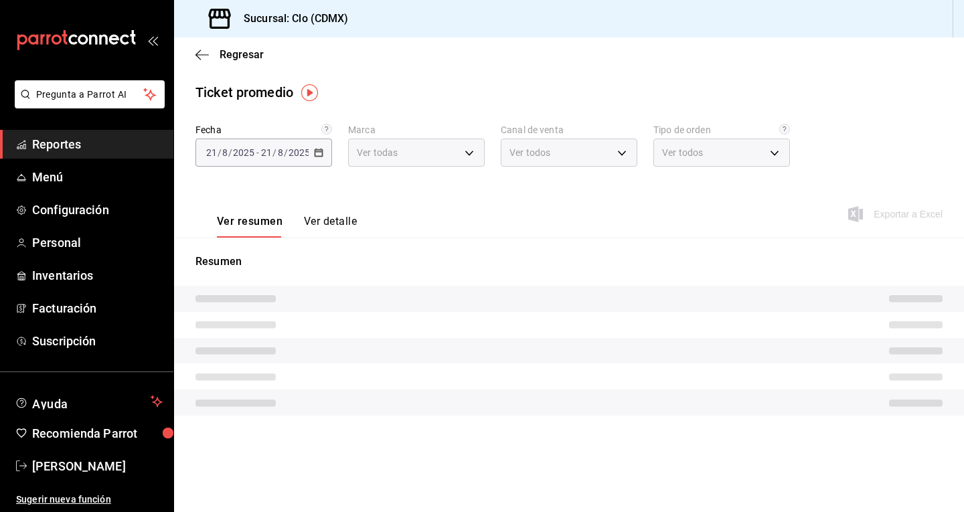
type input "ef5fc5fd-a408-48d0-ab3a-0c690a75b5cf"
type input "PARROT,UBER_EATS,RAPPI,DIDI_FOOD,ONLINE"
type input "c8f1929a-633f-4814-bc70-b59ec19ff7c8,f5506f2c-2478-4729-940b-d50cd23bcdf1,661ca…"
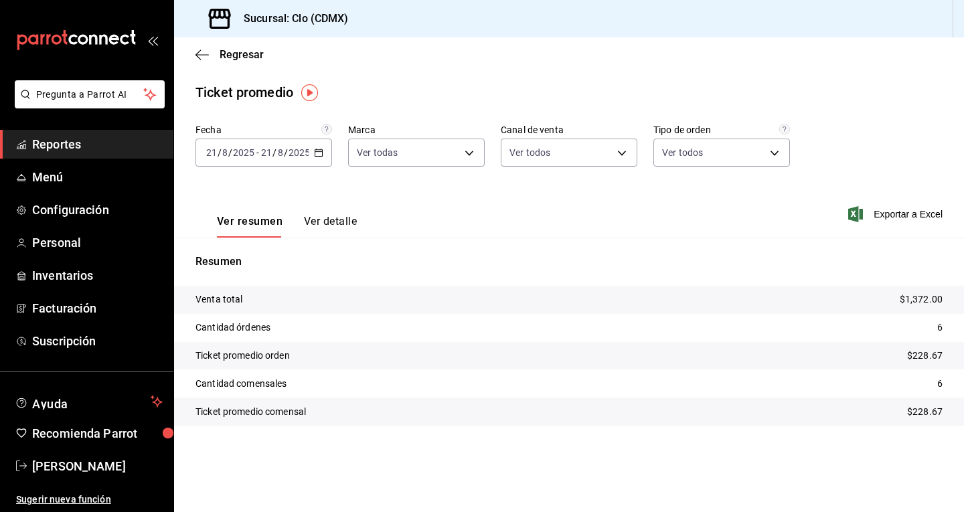
click at [339, 222] on button "Ver detalle" at bounding box center [330, 226] width 53 height 23
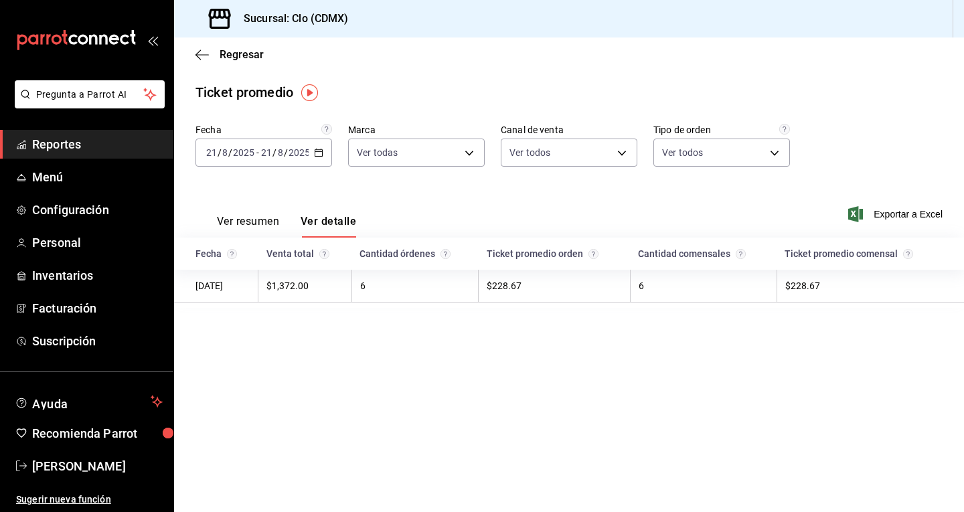
click at [322, 158] on div "2025-08-21 21 / 8 / 2025 - 2025-08-21 21 / 8 / 2025" at bounding box center [263, 153] width 137 height 28
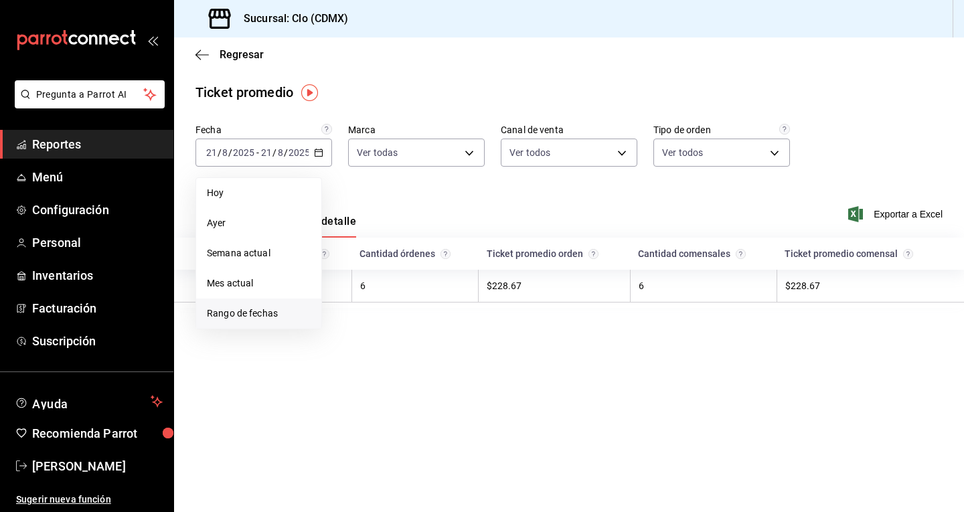
click at [254, 318] on span "Rango de fechas" at bounding box center [259, 314] width 104 height 14
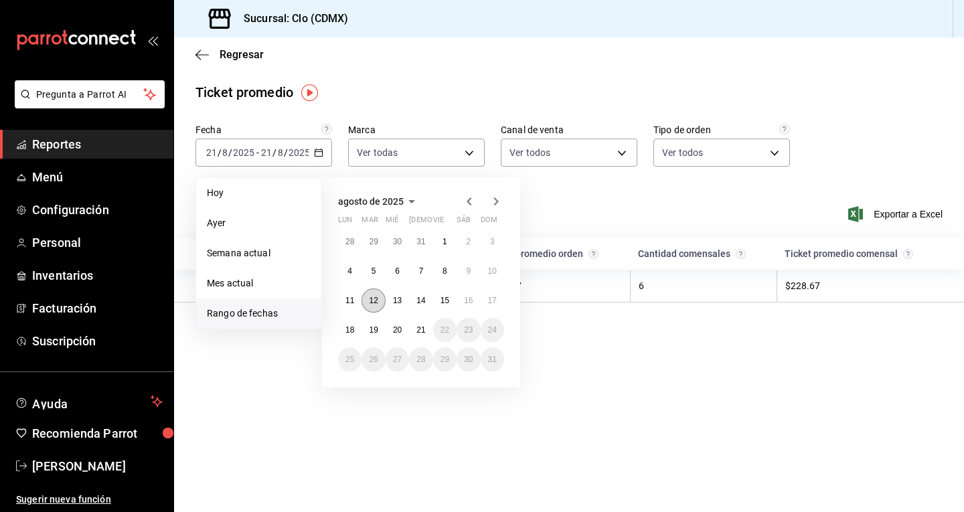
click at [372, 304] on abbr "12" at bounding box center [373, 300] width 9 height 9
click at [373, 300] on abbr "12" at bounding box center [373, 300] width 9 height 9
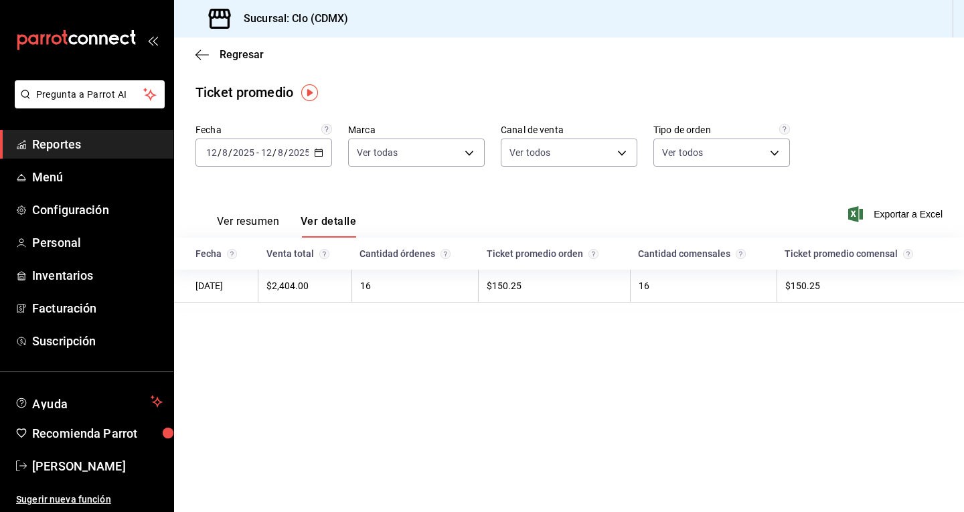
click at [193, 50] on div "Regresar" at bounding box center [569, 54] width 790 height 34
click at [201, 52] on icon "button" at bounding box center [201, 55] width 13 height 12
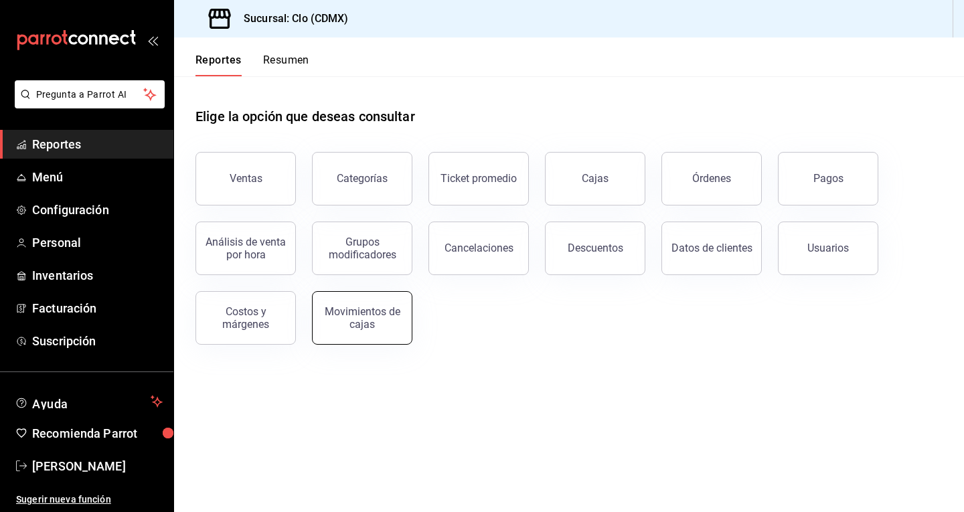
click at [361, 315] on div "Movimientos de cajas" at bounding box center [362, 317] width 83 height 25
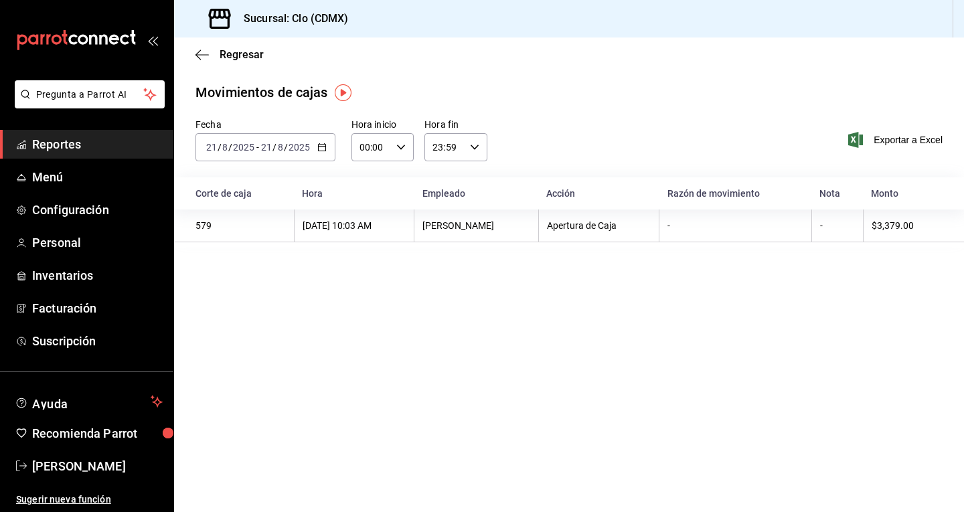
click at [325, 146] on icon "button" at bounding box center [321, 147] width 9 height 9
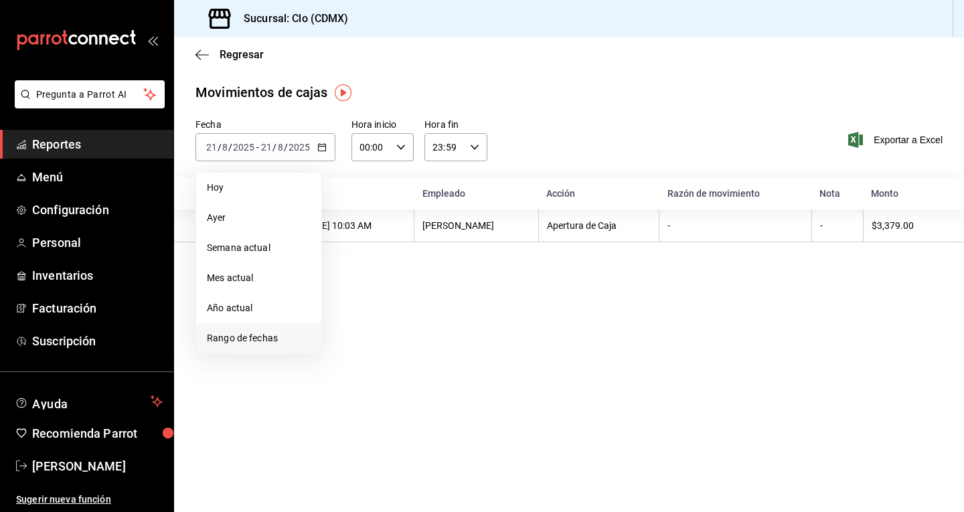
click at [272, 343] on span "Rango de fechas" at bounding box center [259, 338] width 104 height 14
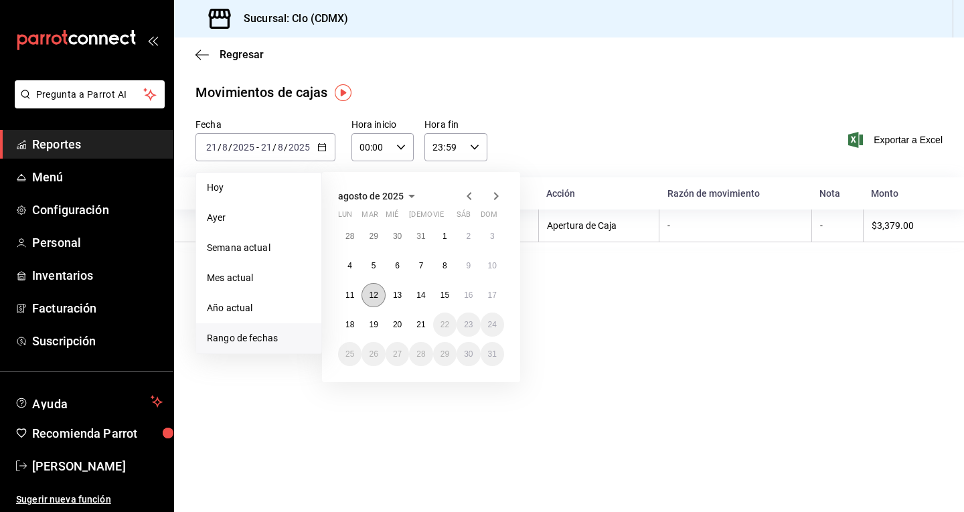
click at [378, 293] on button "12" at bounding box center [372, 295] width 23 height 24
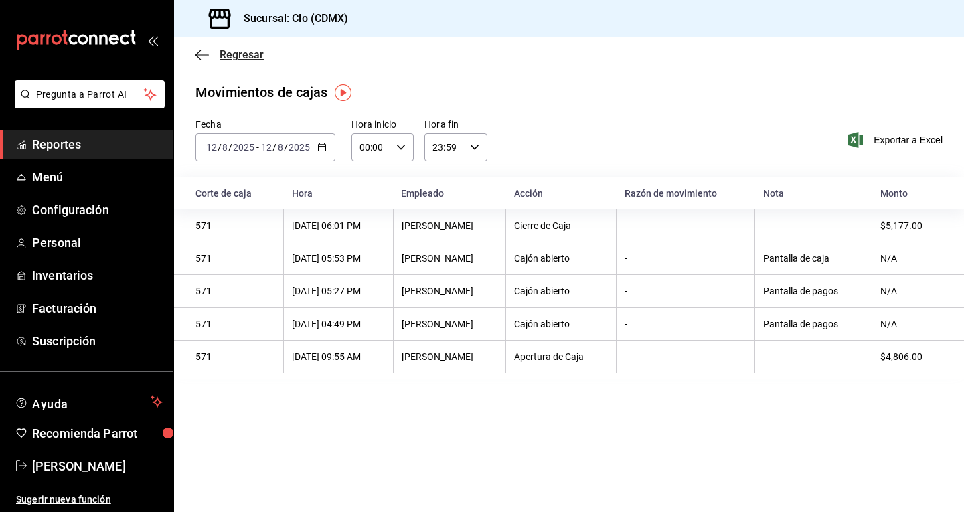
click at [203, 56] on icon "button" at bounding box center [201, 55] width 13 height 12
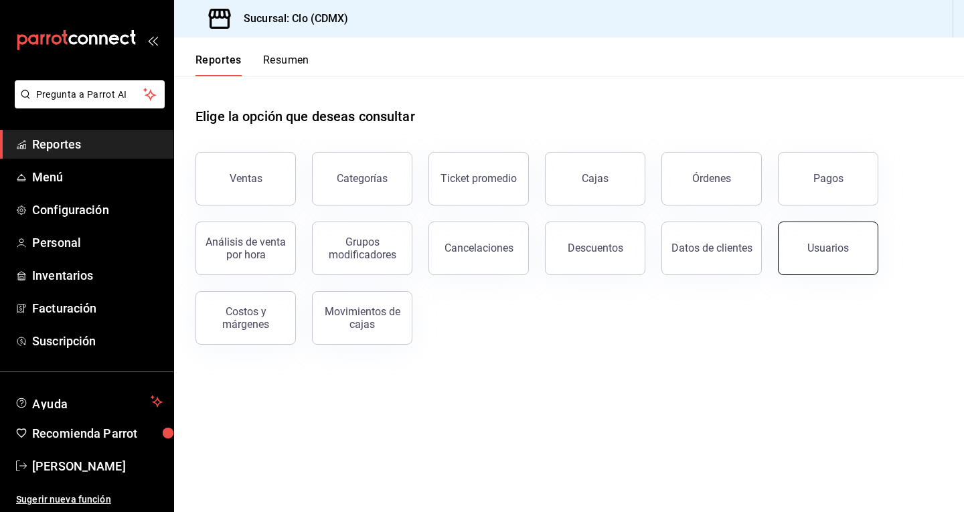
click at [810, 239] on button "Usuarios" at bounding box center [828, 249] width 100 height 54
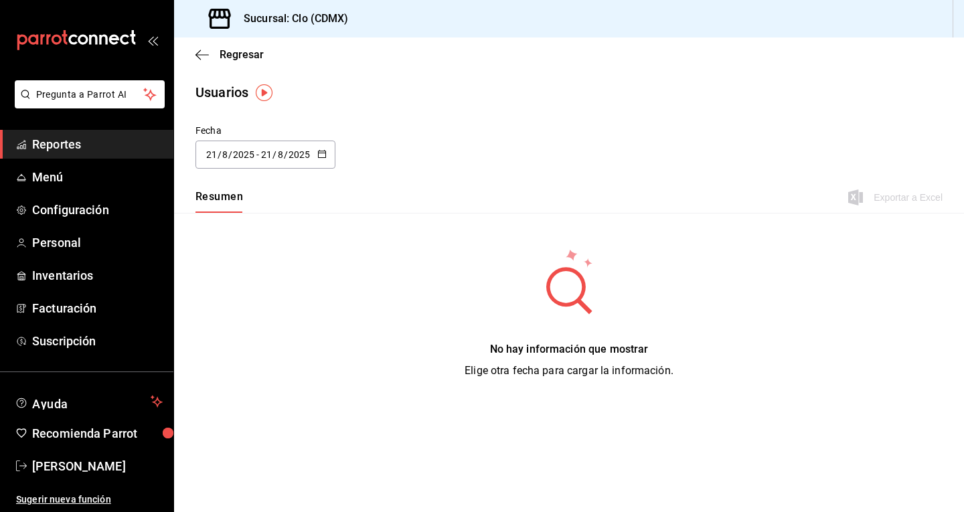
click at [319, 157] on icon "button" at bounding box center [321, 153] width 9 height 9
click at [245, 238] on li "Ayer" at bounding box center [258, 227] width 126 height 30
type input "2025-08-20"
type input "20"
type input "2025-08-20"
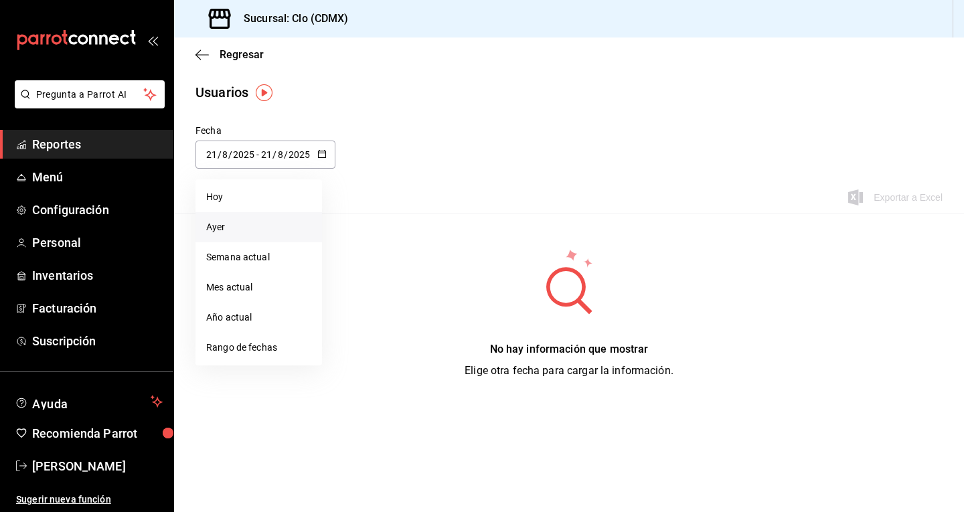
type input "20"
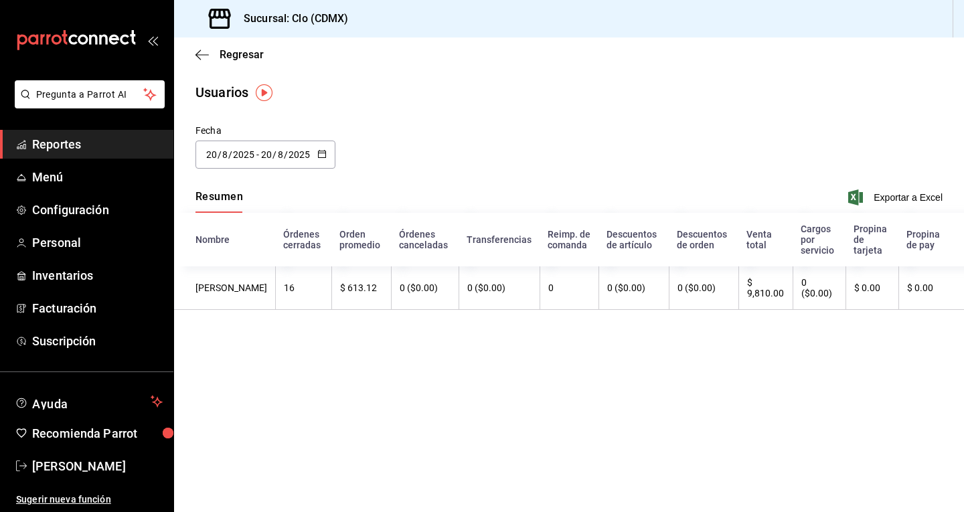
click at [326, 159] on div "2025-08-20 20 / 8 / 2025 - 2025-08-20 20 / 8 / 2025" at bounding box center [265, 155] width 140 height 28
click at [406, 140] on div "Fecha 2025-08-20 20 / 8 / 2025 - 2025-08-20 20 / 8 / 2025 Hoy Ayer Semana actua…" at bounding box center [569, 154] width 790 height 61
click at [191, 51] on div "Regresar" at bounding box center [569, 54] width 790 height 34
click at [201, 55] on icon "button" at bounding box center [201, 54] width 13 height 1
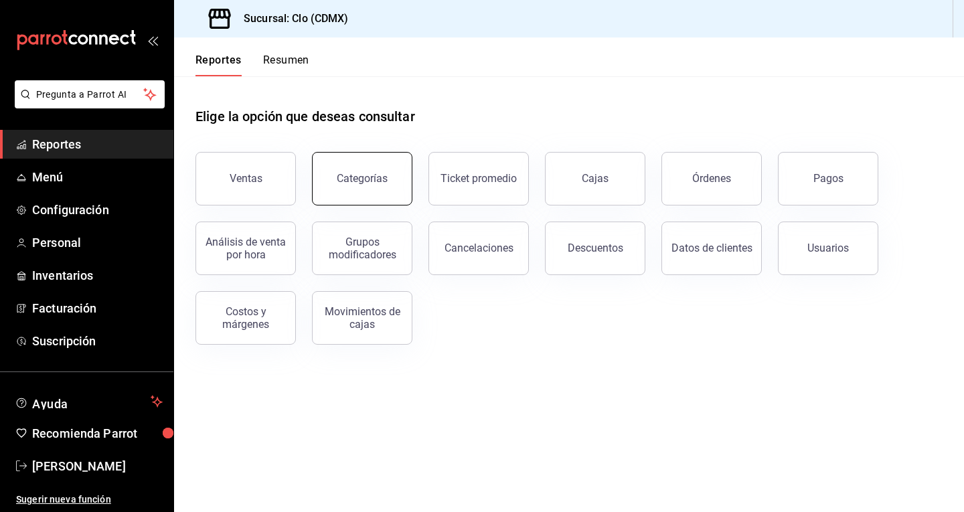
click at [368, 197] on button "Categorías" at bounding box center [362, 179] width 100 height 54
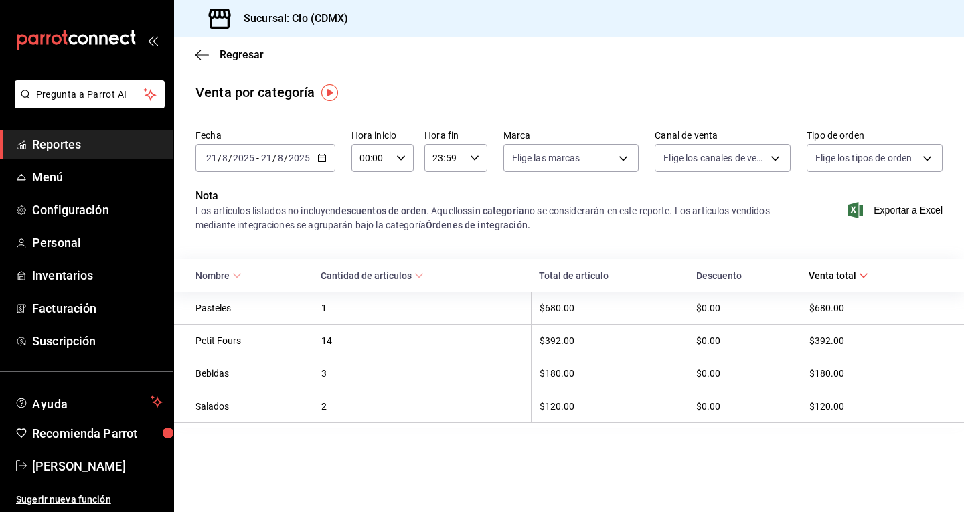
click at [195, 56] on div "Regresar" at bounding box center [569, 54] width 790 height 34
click at [201, 56] on icon "button" at bounding box center [201, 55] width 13 height 12
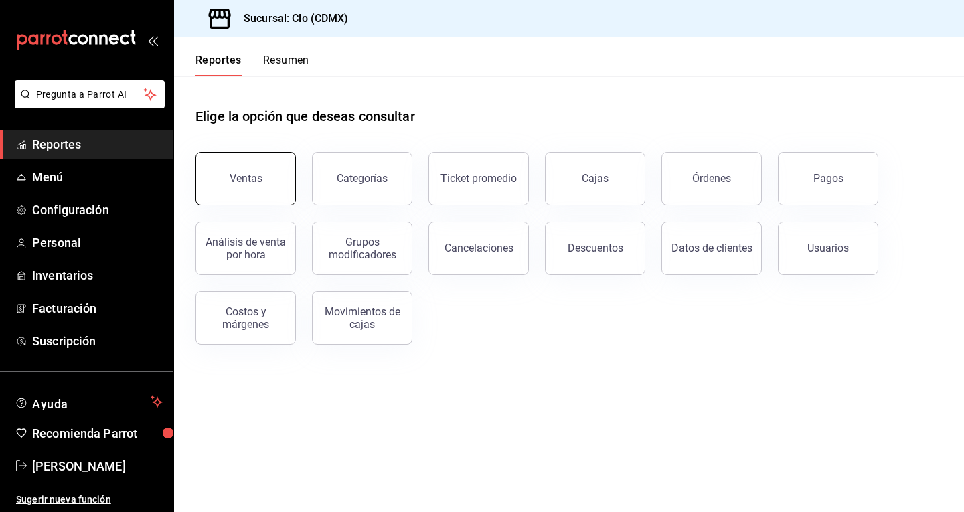
click at [262, 186] on button "Ventas" at bounding box center [245, 179] width 100 height 54
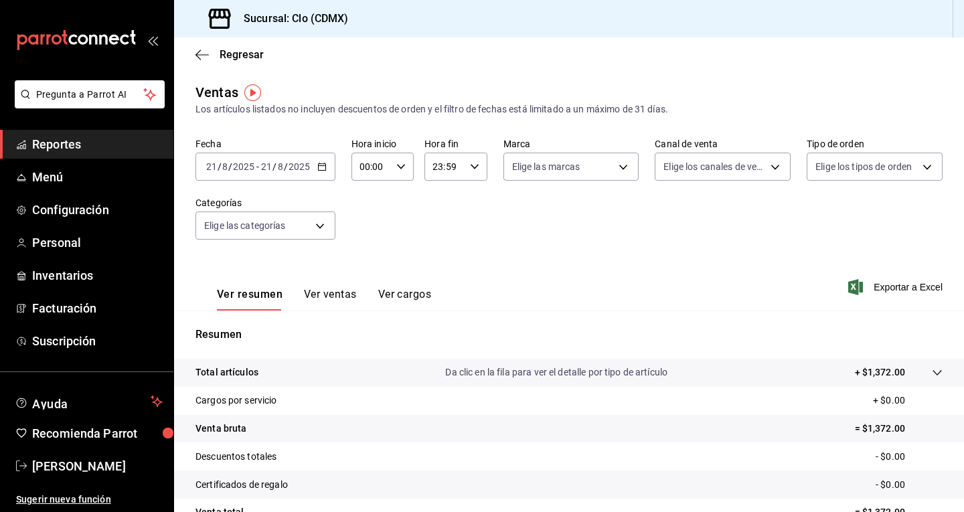
click at [331, 298] on button "Ver ventas" at bounding box center [330, 299] width 53 height 23
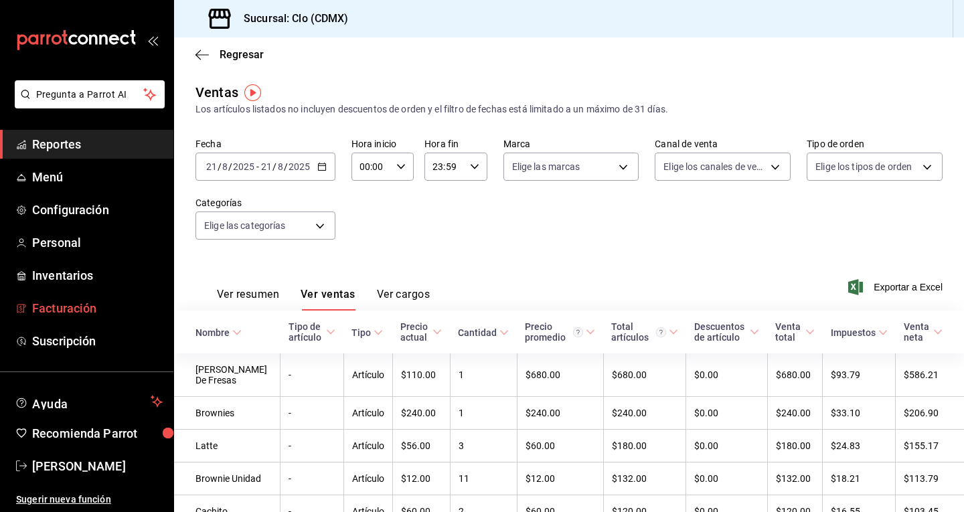
click at [60, 309] on span "Facturación" at bounding box center [97, 308] width 131 height 18
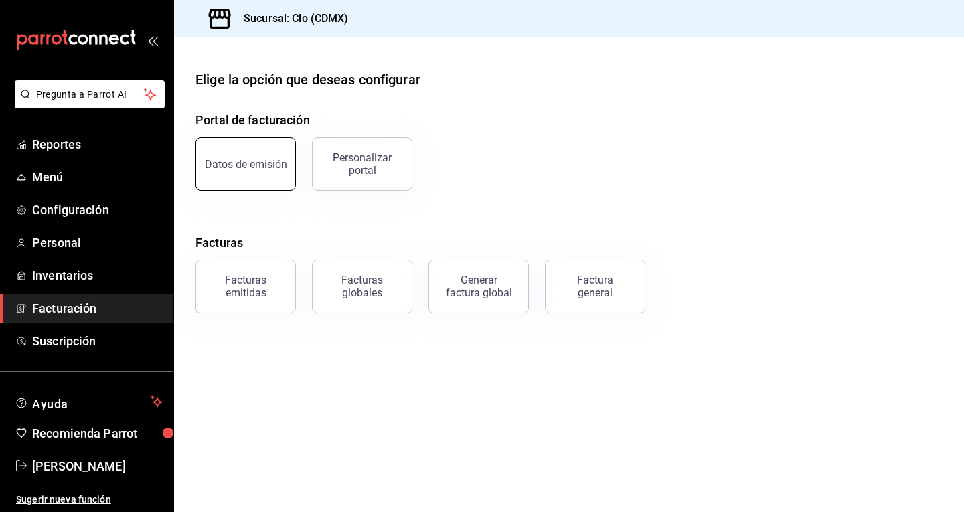
click at [270, 177] on button "Datos de emisión" at bounding box center [245, 164] width 100 height 54
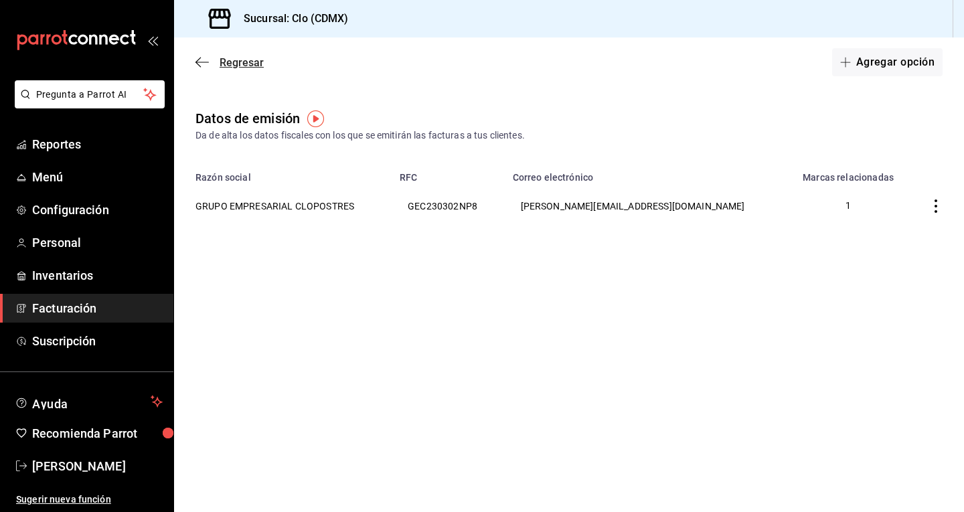
click at [199, 64] on icon "button" at bounding box center [201, 62] width 13 height 12
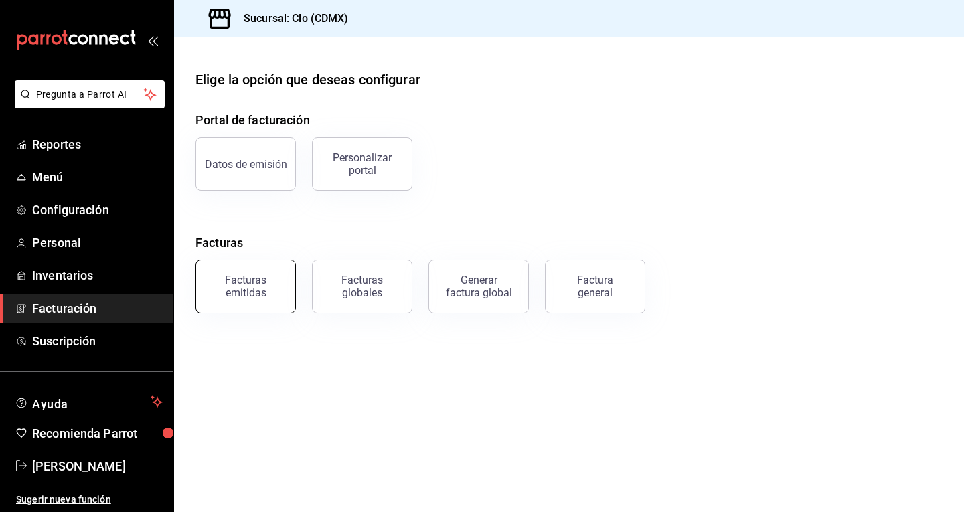
click at [267, 291] on div "Facturas emitidas" at bounding box center [245, 286] width 83 height 25
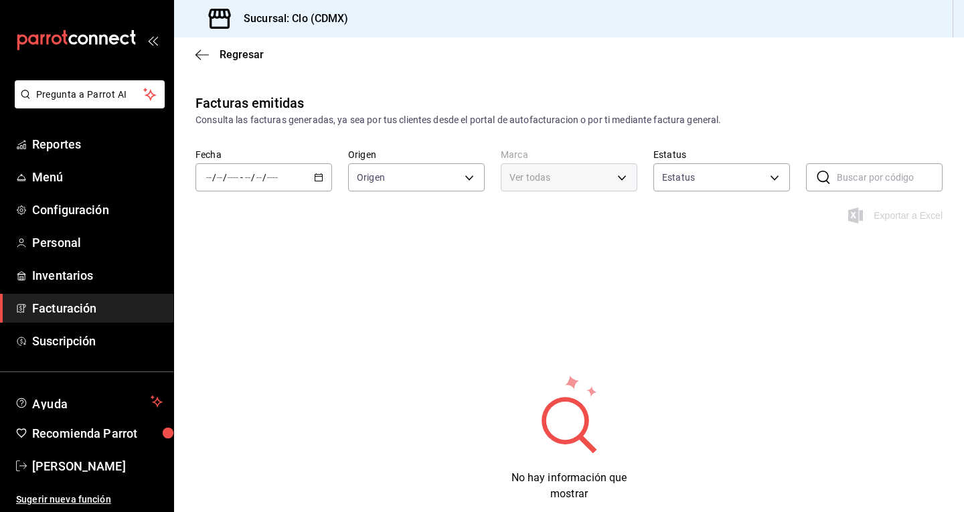
type input "ORDER_INVOICE,GENERAL_INVOICE"
type input "ACTIVE,PENDING_CANCELLATION,CANCELLED,PRE_CANCELLED"
type input "ef5fc5fd-a408-48d0-ab3a-0c690a75b5cf"
click at [317, 176] on \(Stroke\) "button" at bounding box center [318, 176] width 7 height 1
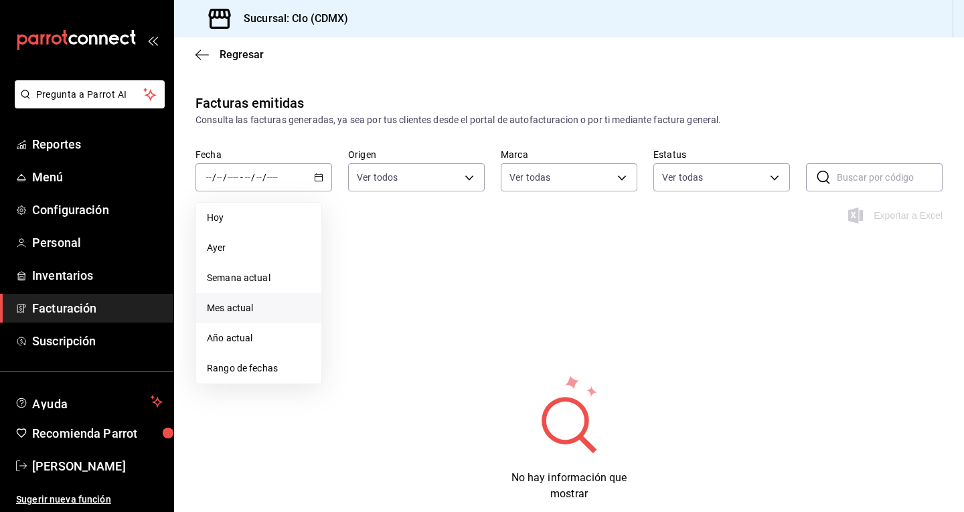
click at [261, 311] on span "Mes actual" at bounding box center [259, 308] width 104 height 14
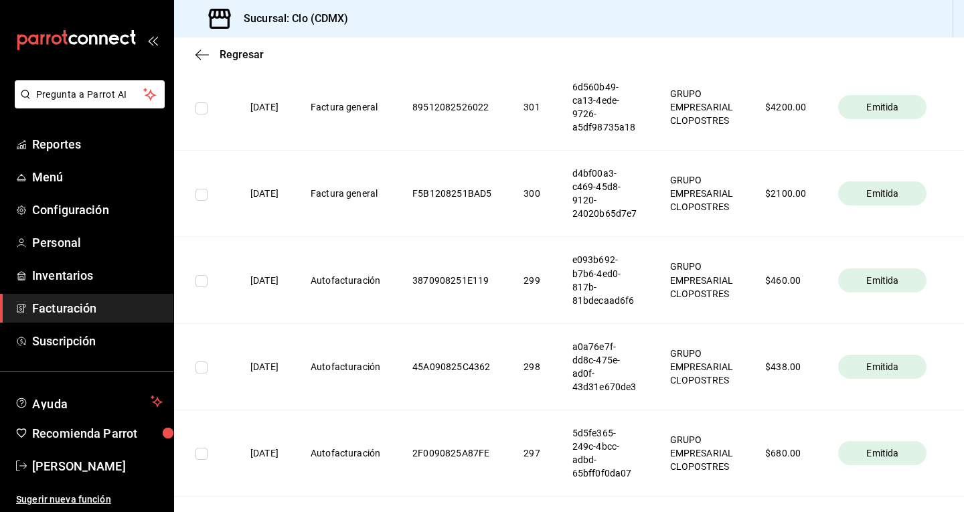
scroll to position [803, 0]
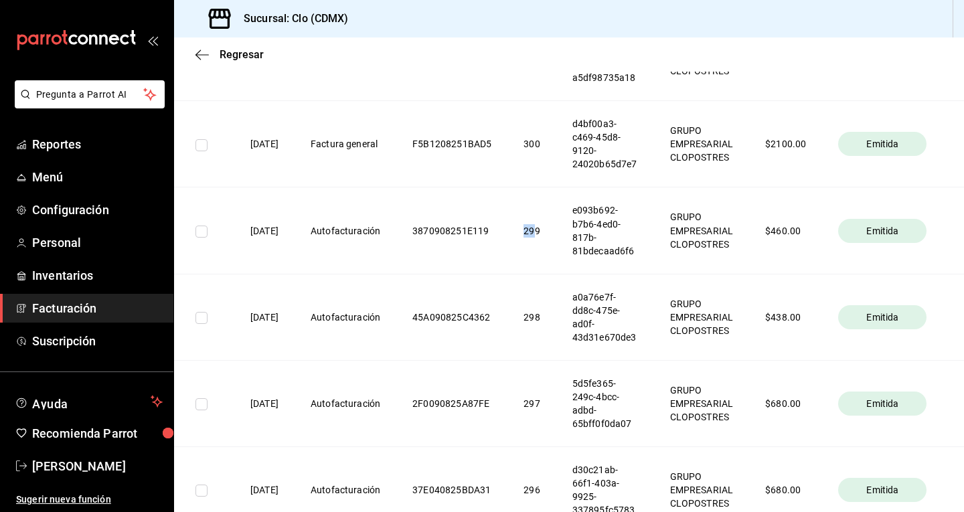
drag, startPoint x: 546, startPoint y: 226, endPoint x: 556, endPoint y: 228, distance: 10.2
click at [555, 228] on th "299" at bounding box center [531, 230] width 48 height 86
click at [106, 468] on span "Cristina Leon" at bounding box center [97, 466] width 131 height 18
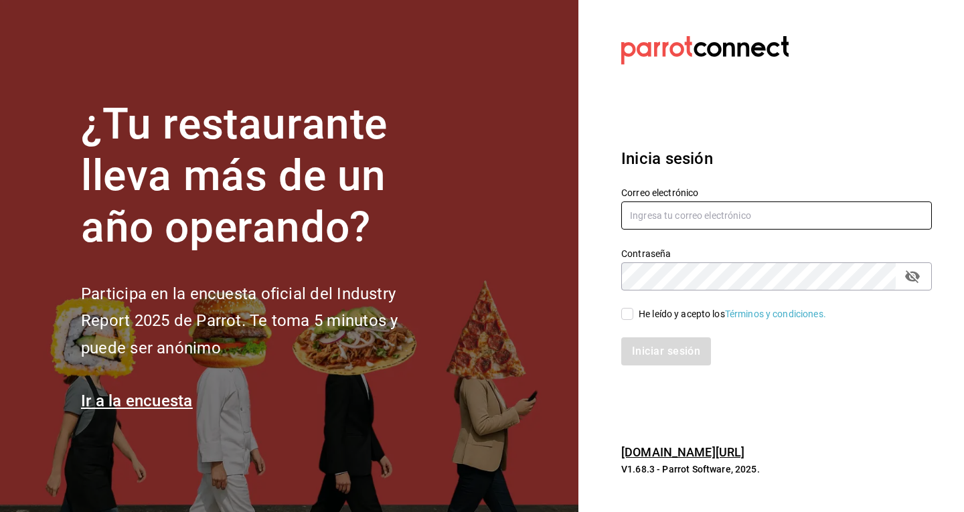
type input "[EMAIL_ADDRESS][DOMAIN_NAME]"
